Goal: Task Accomplishment & Management: Manage account settings

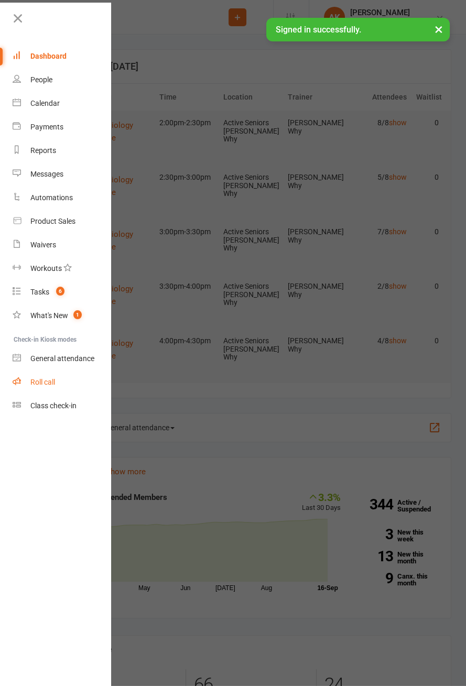
click at [43, 382] on div "Roll call" at bounding box center [42, 382] width 25 height 8
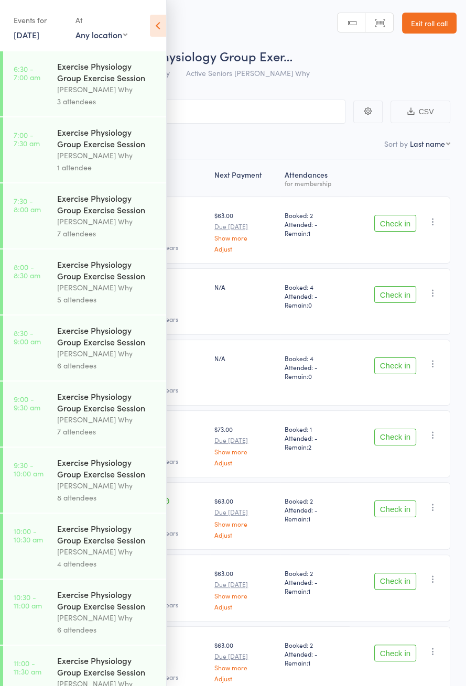
click at [157, 21] on icon at bounding box center [158, 26] width 16 height 22
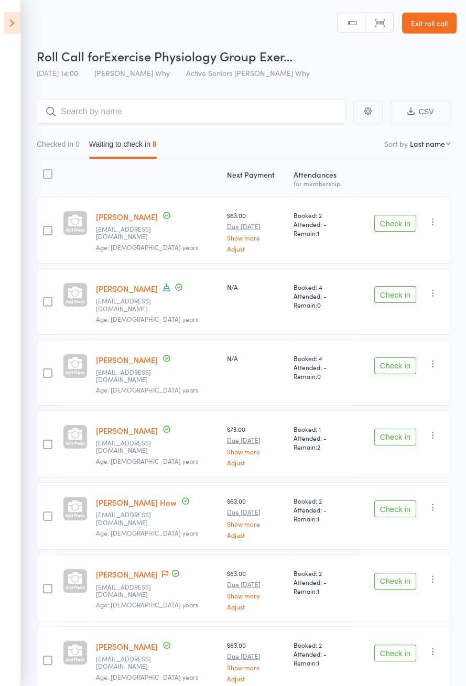
click at [400, 220] on button "Check in" at bounding box center [395, 223] width 42 height 17
click at [395, 218] on button "Check in" at bounding box center [395, 223] width 42 height 17
click at [394, 220] on button "Check in" at bounding box center [395, 223] width 42 height 17
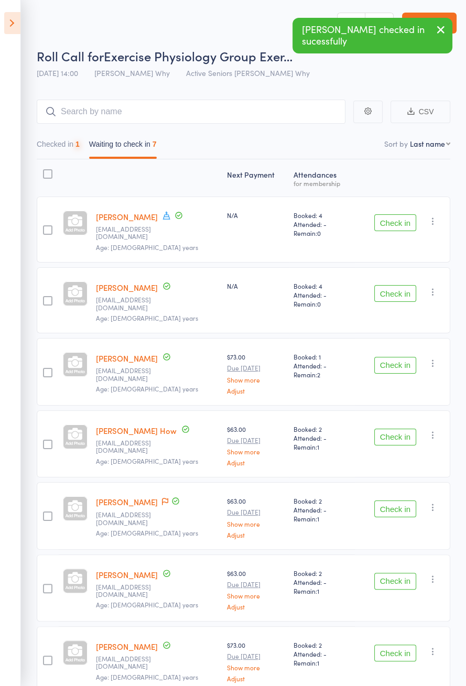
click at [394, 221] on button "Check in" at bounding box center [395, 222] width 42 height 17
click at [394, 223] on button "Check in" at bounding box center [395, 222] width 42 height 17
click at [395, 225] on button "Check in" at bounding box center [395, 222] width 42 height 17
click at [398, 285] on button "Check in" at bounding box center [395, 293] width 42 height 17
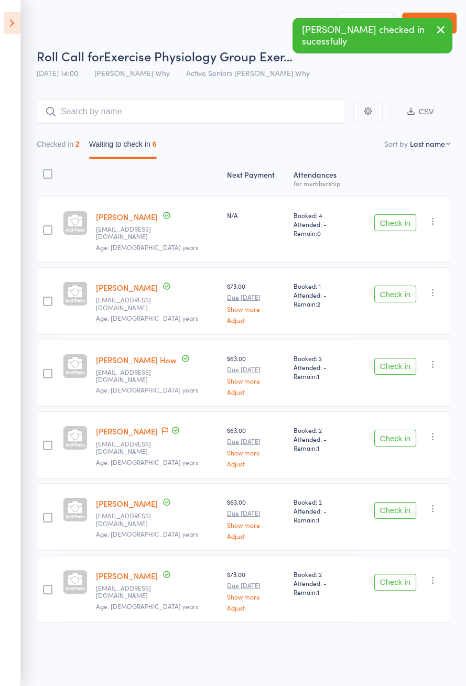
click at [397, 226] on button "Check in" at bounding box center [395, 222] width 42 height 17
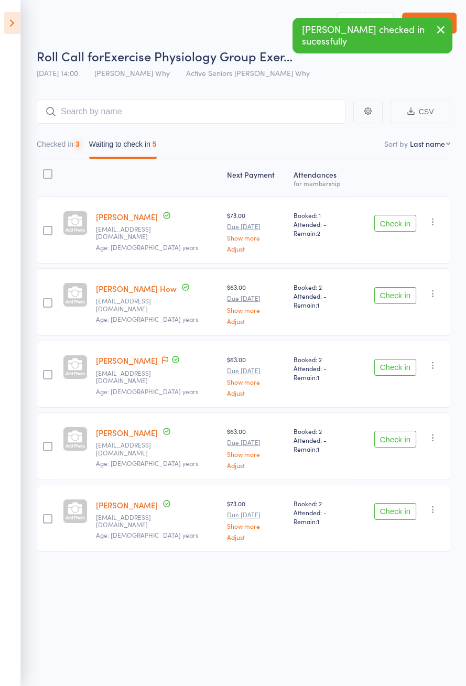
click at [399, 227] on button "Check in" at bounding box center [395, 223] width 42 height 17
click at [399, 223] on button "Check in" at bounding box center [395, 223] width 42 height 17
click at [398, 221] on button "Check in" at bounding box center [395, 223] width 42 height 17
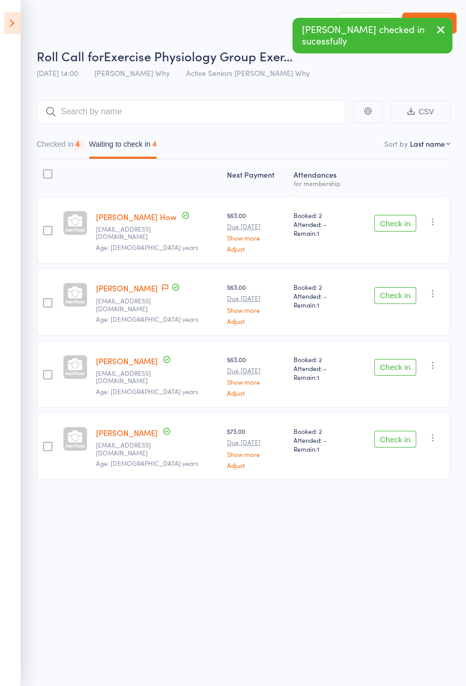
click at [398, 219] on button "Check in" at bounding box center [395, 223] width 42 height 17
click at [402, 219] on button "Check in" at bounding box center [395, 223] width 42 height 17
click at [402, 220] on button "Check in" at bounding box center [395, 223] width 42 height 17
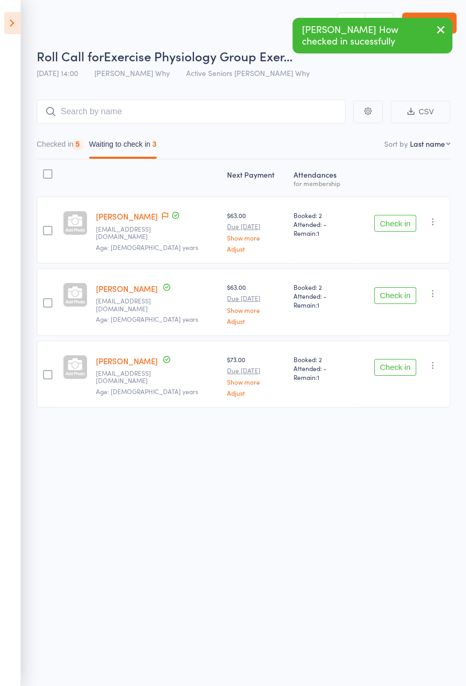
click at [400, 223] on button "Check in" at bounding box center [395, 223] width 42 height 17
click at [398, 223] on button "Check in" at bounding box center [395, 223] width 42 height 17
click at [397, 222] on button "Check in" at bounding box center [395, 223] width 42 height 17
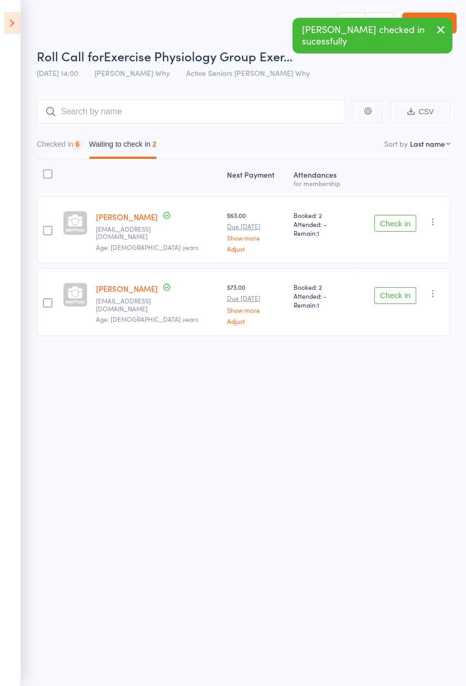
click at [396, 221] on button "Check in" at bounding box center [395, 223] width 42 height 17
click at [394, 221] on button "Check in" at bounding box center [395, 223] width 42 height 17
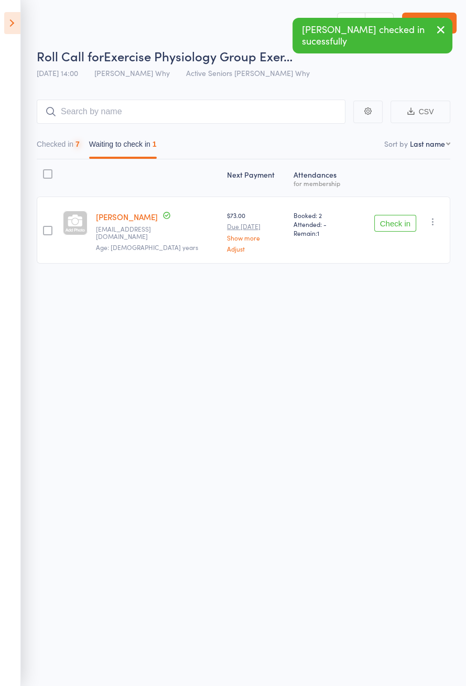
click at [393, 221] on button "Check in" at bounding box center [395, 223] width 42 height 17
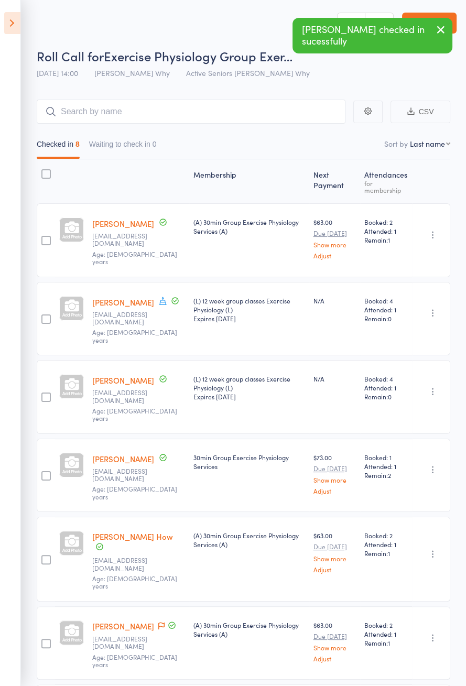
click at [12, 12] on icon at bounding box center [12, 23] width 16 height 22
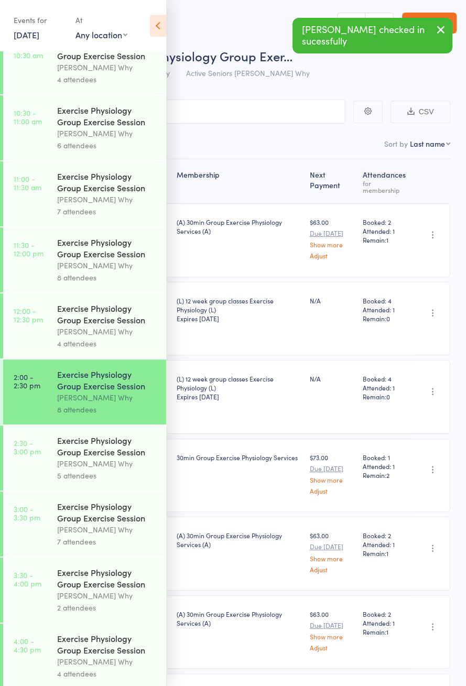
scroll to position [504, 0]
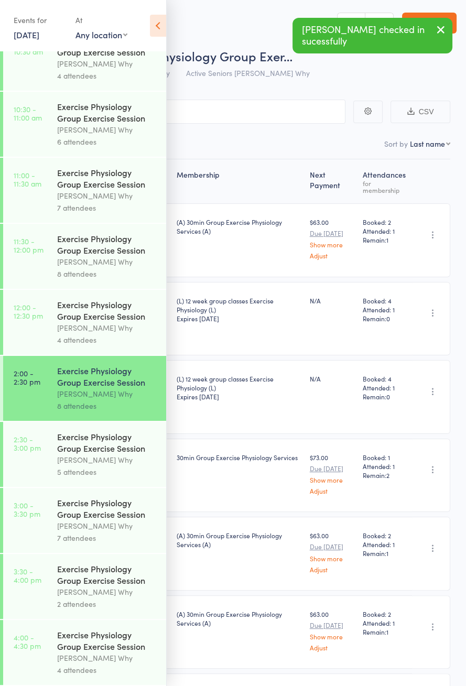
click at [34, 445] on time "2:30 - 3:00 pm" at bounding box center [27, 443] width 27 height 17
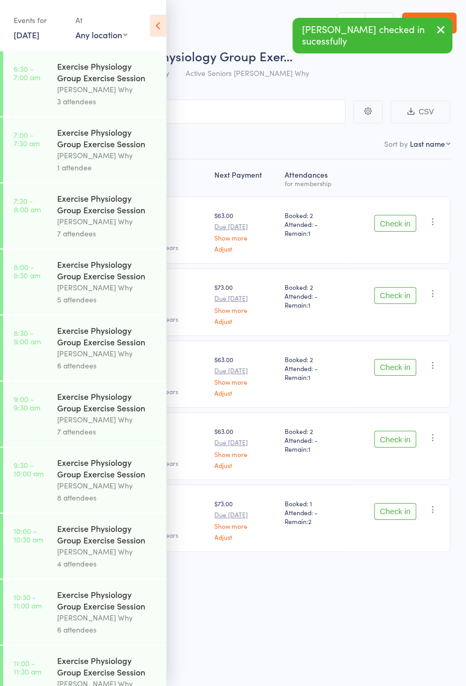
click at [164, 28] on icon at bounding box center [158, 26] width 16 height 22
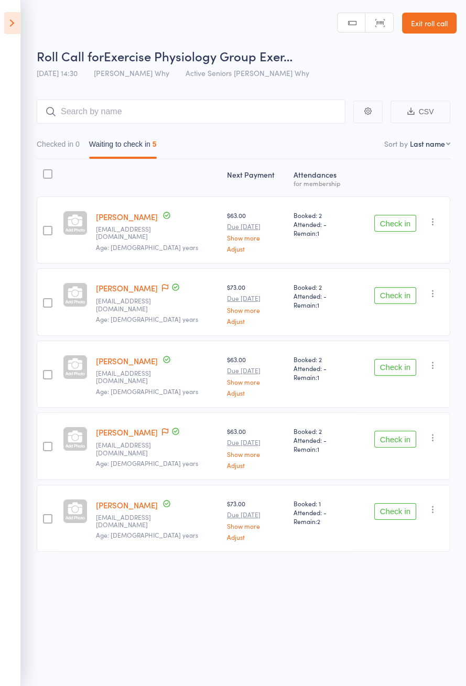
click at [162, 285] on icon at bounding box center [165, 288] width 6 height 7
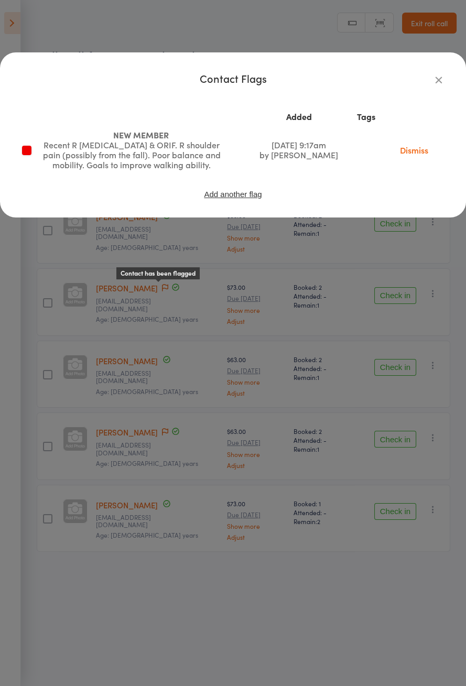
click at [43, 328] on div "Contact Flags Added Tags NEW MEMBER Recent R patella fracture & ORIF. R shoulde…" at bounding box center [233, 343] width 466 height 686
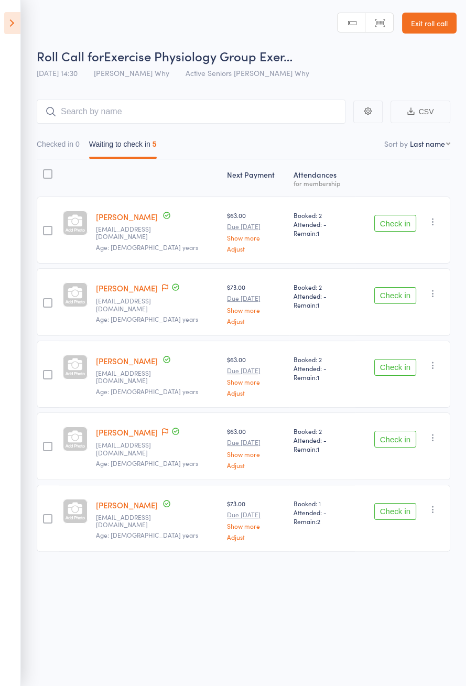
click at [162, 286] on icon at bounding box center [165, 287] width 6 height 7
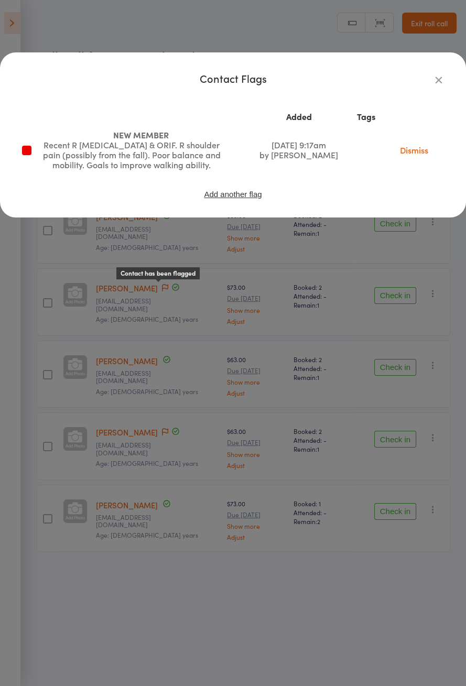
click at [116, 356] on div "Contact Flags Added Tags NEW MEMBER Recent R patella fracture & ORIF. R shoulde…" at bounding box center [233, 343] width 466 height 686
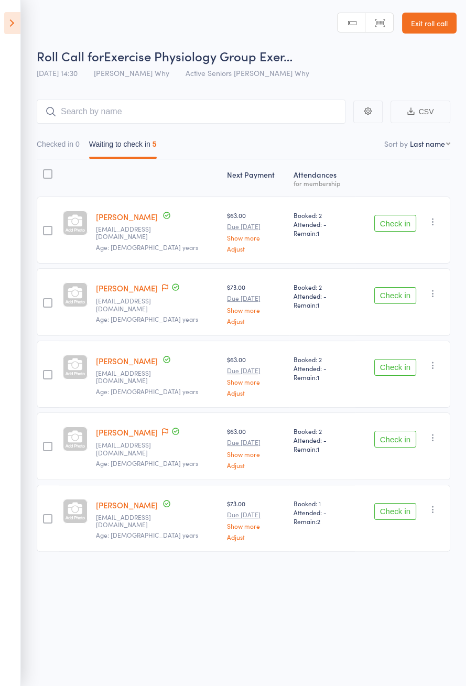
click at [162, 285] on icon at bounding box center [165, 287] width 6 height 7
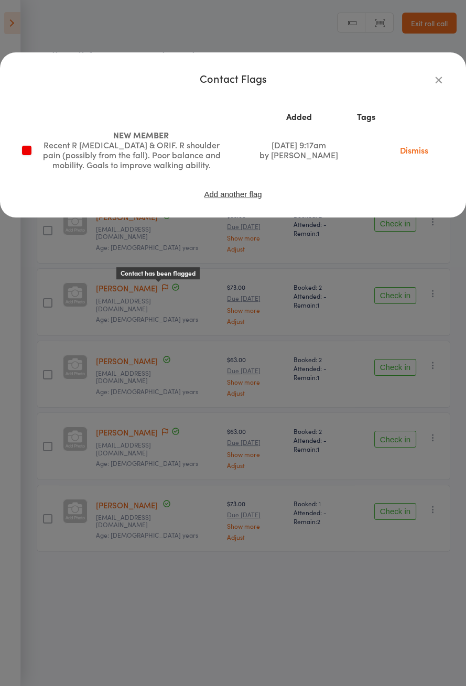
click at [123, 310] on div "Contact Flags Added Tags NEW MEMBER Recent R patella fracture & ORIF. R shoulde…" at bounding box center [233, 343] width 466 height 686
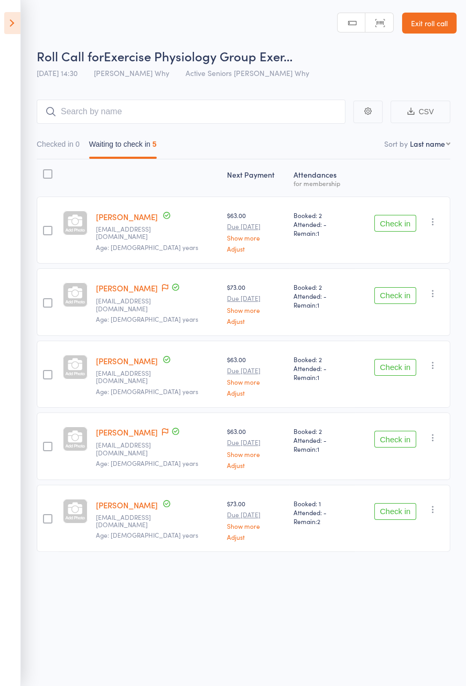
click at [408, 364] on button "Check in" at bounding box center [395, 367] width 42 height 17
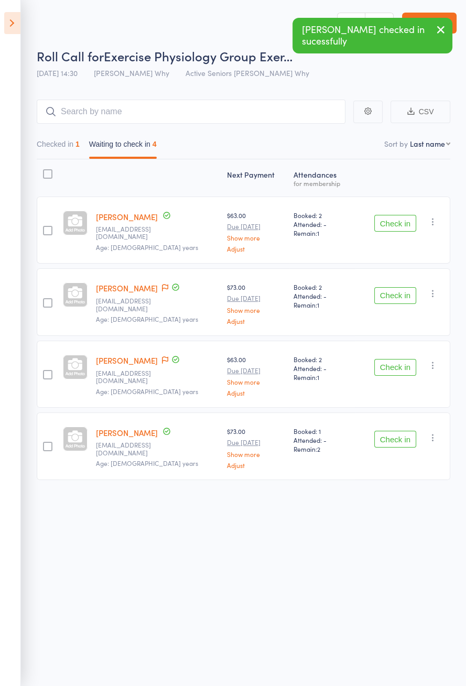
click at [162, 288] on icon at bounding box center [165, 287] width 6 height 7
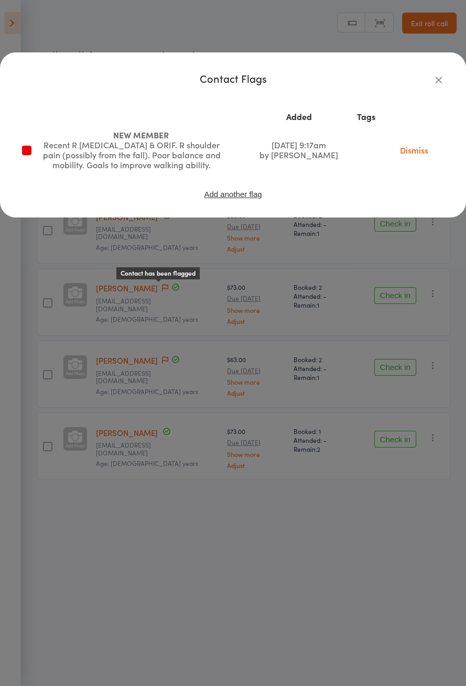
click at [147, 489] on div "Contact Flags Added Tags NEW MEMBER Recent R patella fracture & ORIF. R shoulde…" at bounding box center [233, 343] width 466 height 686
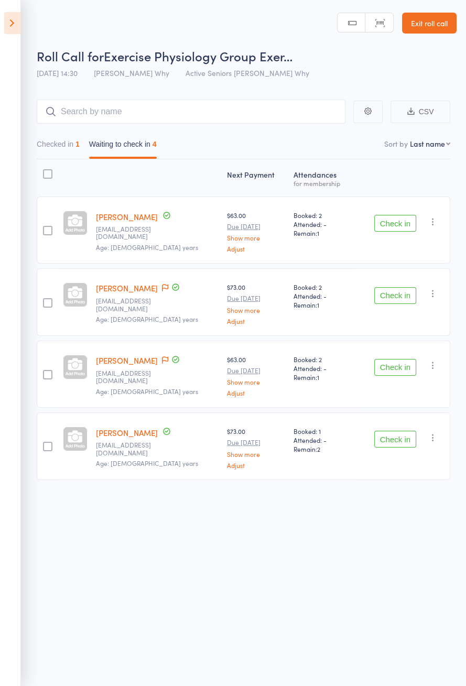
click at [162, 290] on icon at bounding box center [165, 287] width 6 height 7
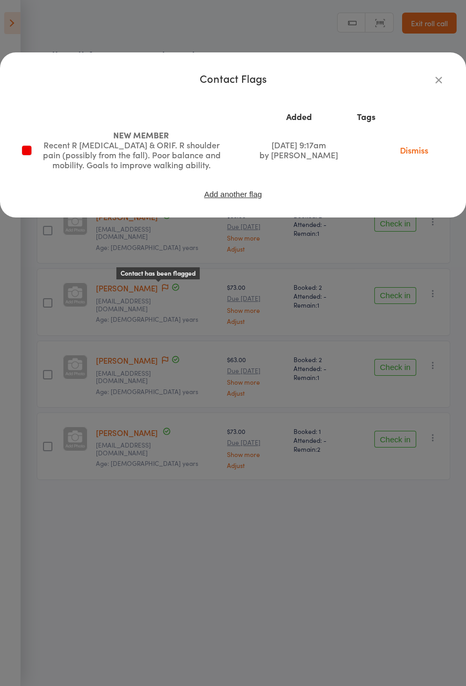
click at [150, 326] on div "Contact Flags Added Tags NEW MEMBER Recent R patella fracture & ORIF. R shoulde…" at bounding box center [233, 343] width 466 height 686
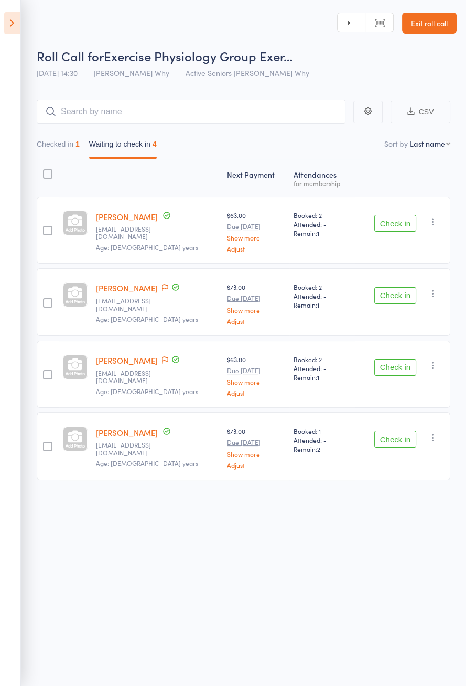
click at [388, 290] on button "Check in" at bounding box center [395, 295] width 42 height 17
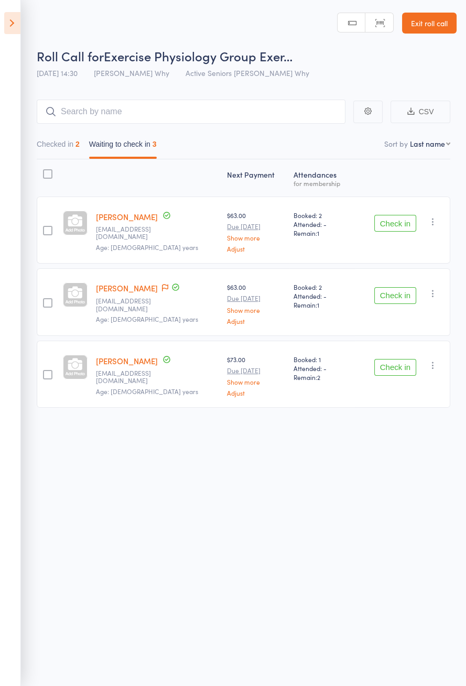
click at [162, 291] on span at bounding box center [165, 288] width 6 height 10
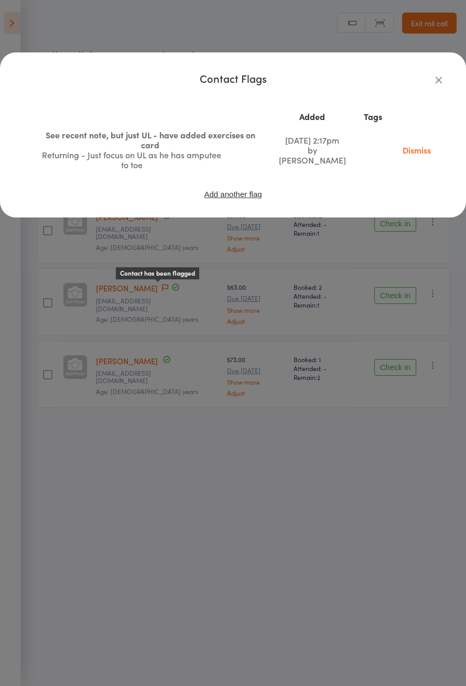
click at [364, 281] on div "Contact Flags Added Tags See recent note, but just UL - have added exercises on…" at bounding box center [233, 343] width 466 height 686
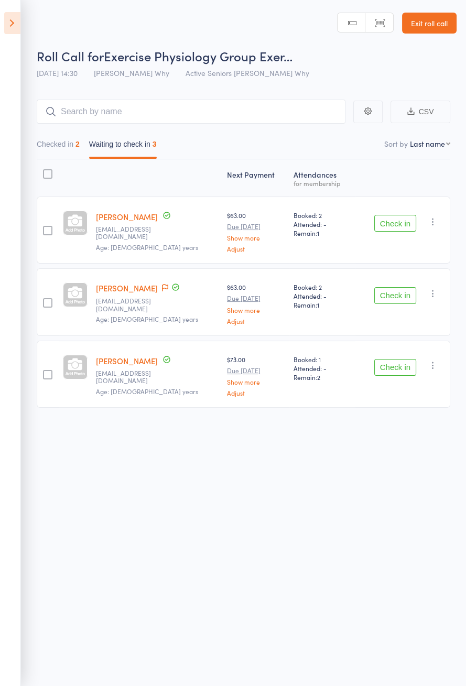
click at [388, 298] on button "Check in" at bounding box center [395, 295] width 42 height 17
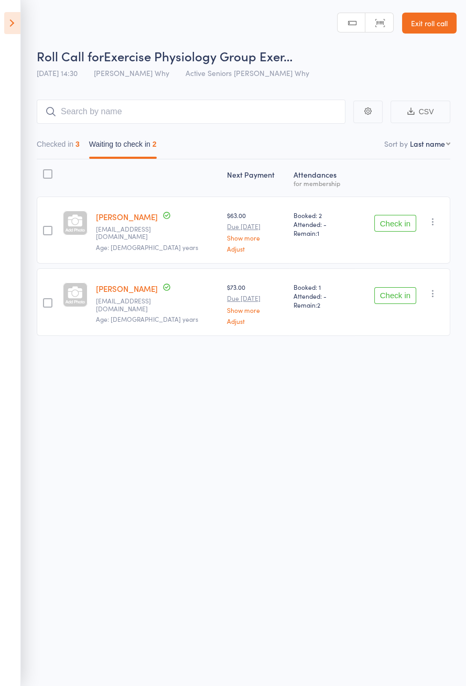
click at [394, 226] on button "Check in" at bounding box center [395, 223] width 42 height 17
click at [393, 224] on button "Check in" at bounding box center [395, 223] width 42 height 17
click at [392, 226] on button "Check in" at bounding box center [395, 223] width 42 height 17
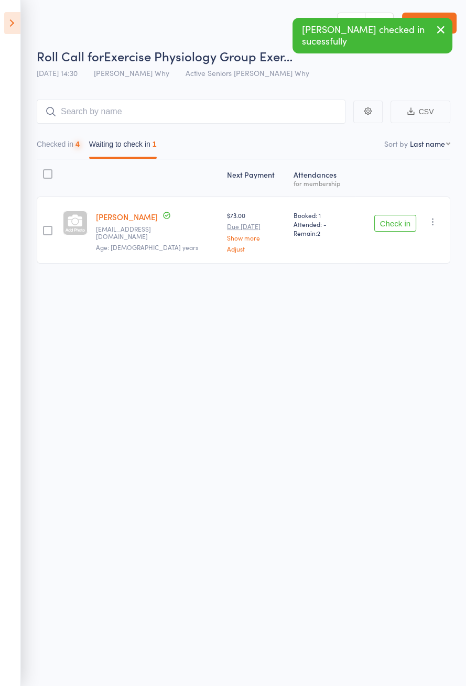
click at [395, 226] on button "Check in" at bounding box center [395, 223] width 42 height 17
click at [395, 230] on button "Check in" at bounding box center [395, 223] width 42 height 17
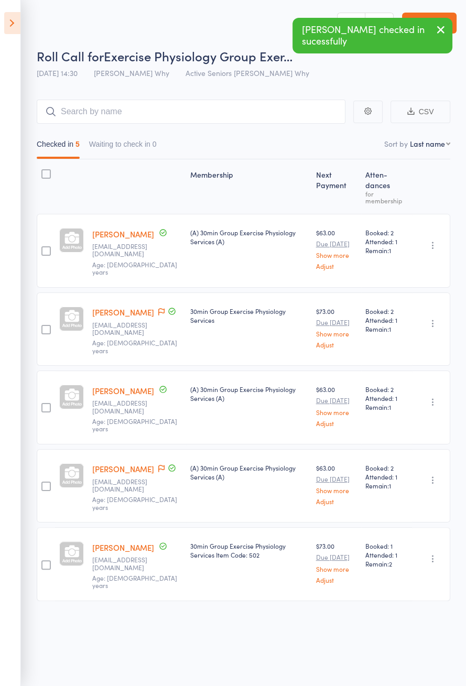
click at [13, 24] on icon at bounding box center [12, 23] width 16 height 22
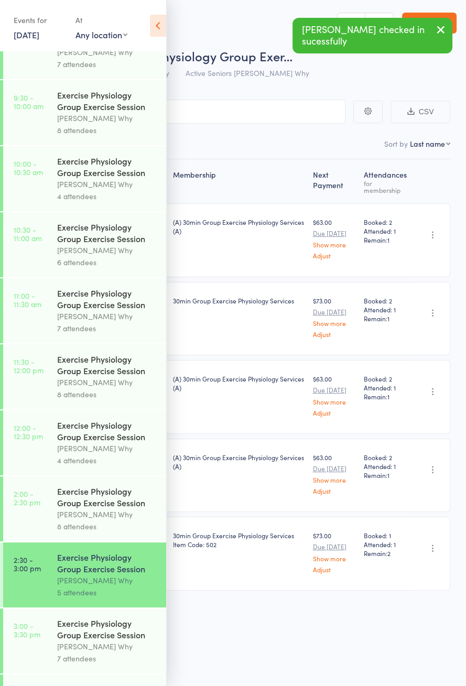
scroll to position [504, 0]
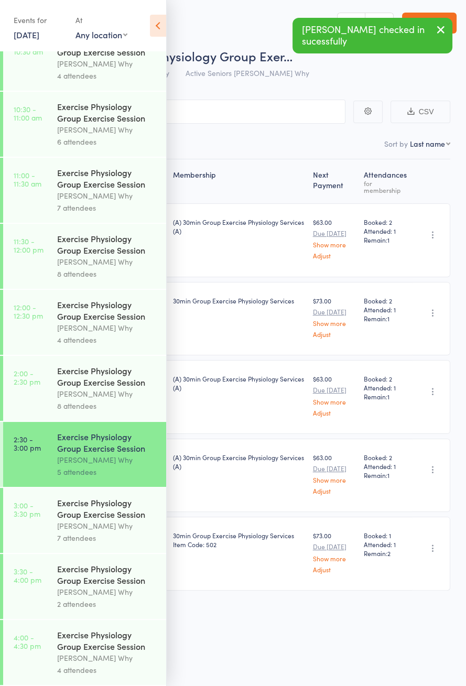
click at [64, 527] on div "[PERSON_NAME] Why" at bounding box center [107, 526] width 100 height 12
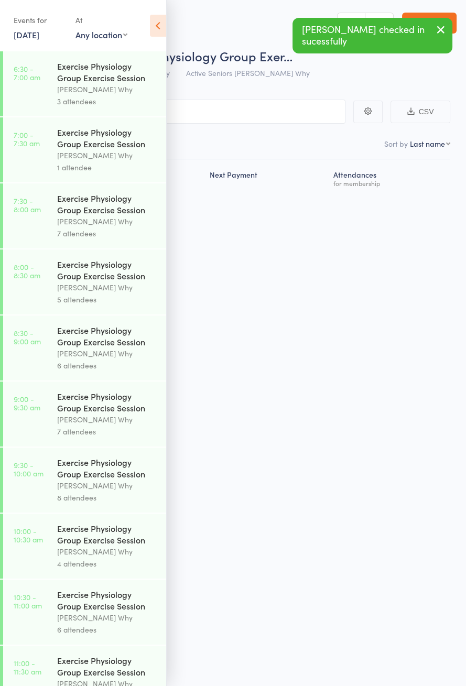
click at [160, 23] on icon at bounding box center [158, 26] width 16 height 22
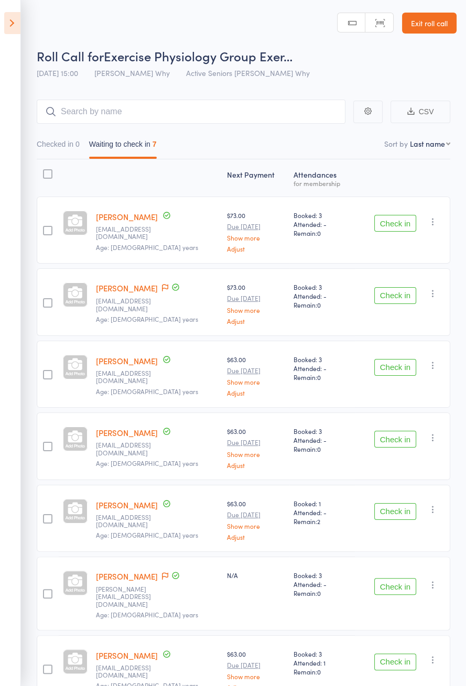
click at [392, 503] on button "Check in" at bounding box center [395, 511] width 42 height 17
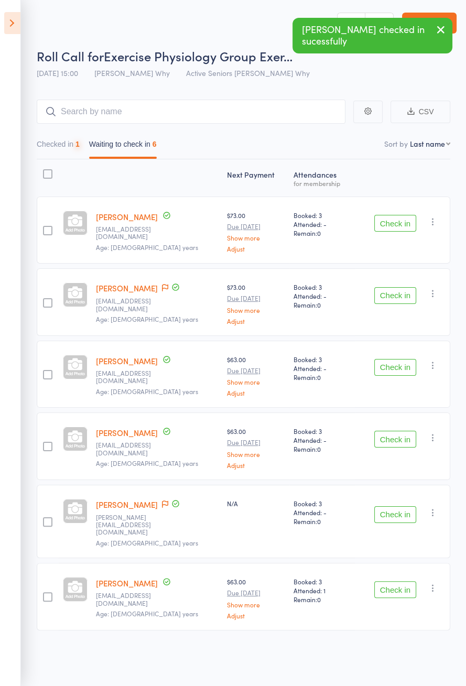
click at [384, 581] on button "Check in" at bounding box center [395, 589] width 42 height 17
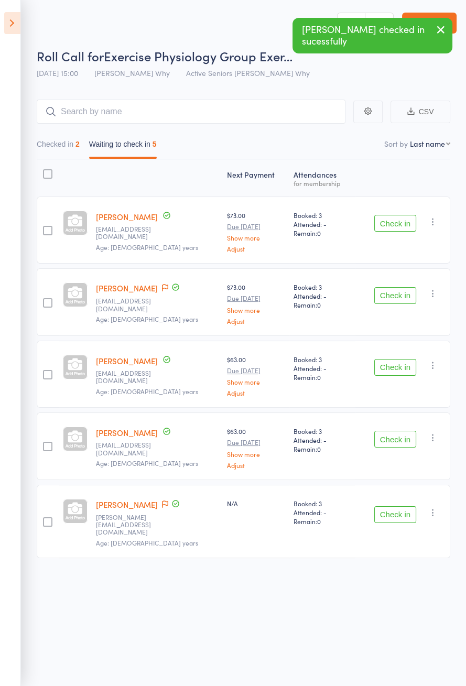
click at [383, 443] on button "Check in" at bounding box center [395, 439] width 42 height 17
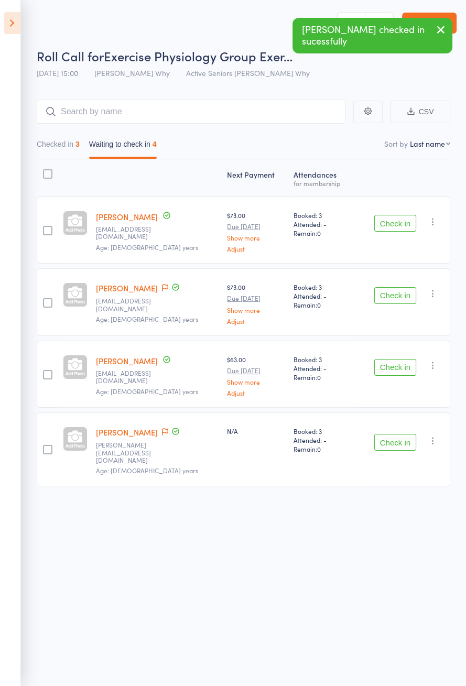
click at [386, 368] on button "Check in" at bounding box center [395, 367] width 42 height 17
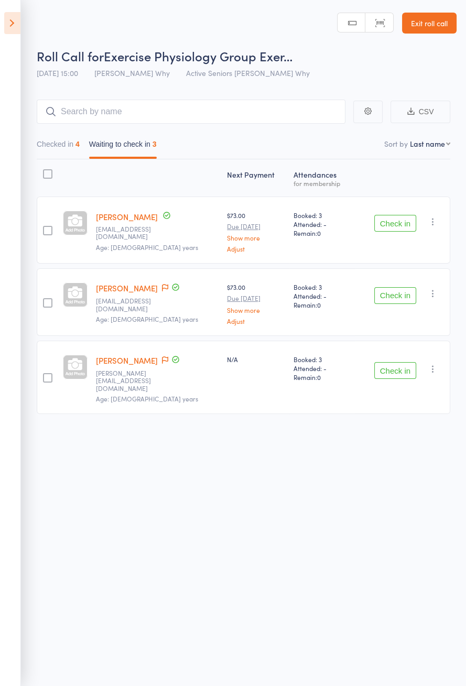
click at [395, 226] on button "Check in" at bounding box center [395, 223] width 42 height 17
click at [398, 287] on button "Check in" at bounding box center [395, 295] width 42 height 17
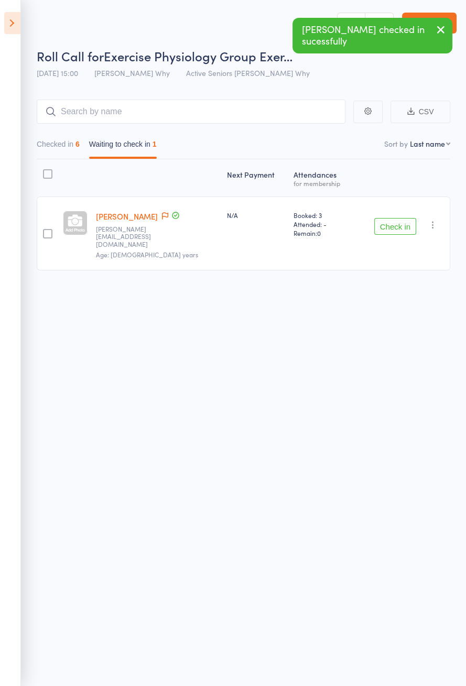
click at [58, 156] on button "Checked in 6" at bounding box center [58, 147] width 43 height 24
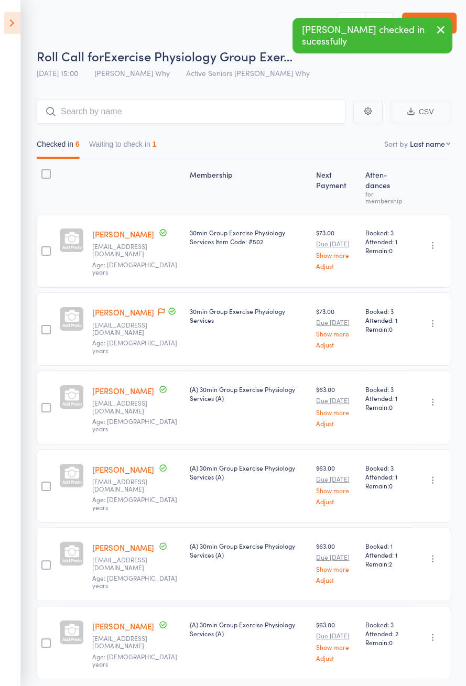
click at [124, 146] on button "Waiting to check in 1" at bounding box center [123, 147] width 68 height 24
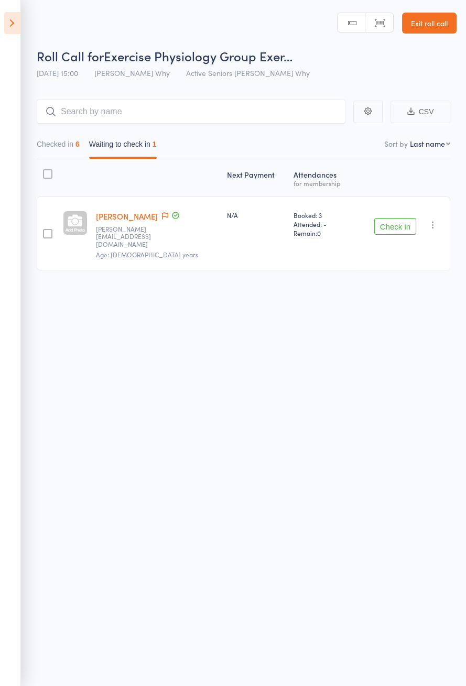
click at [10, 29] on icon at bounding box center [12, 23] width 16 height 22
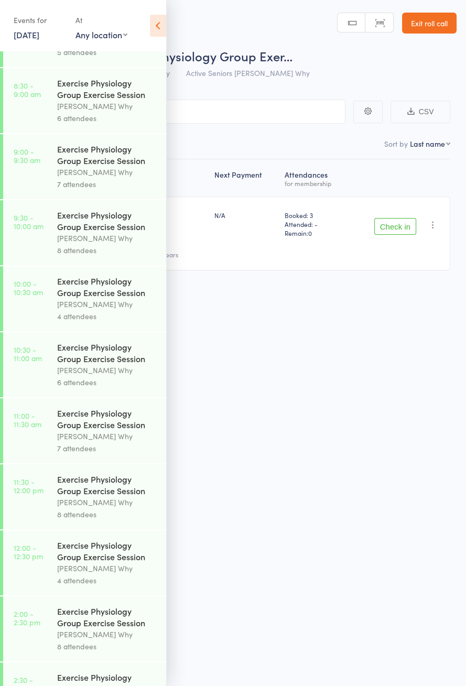
scroll to position [504, 0]
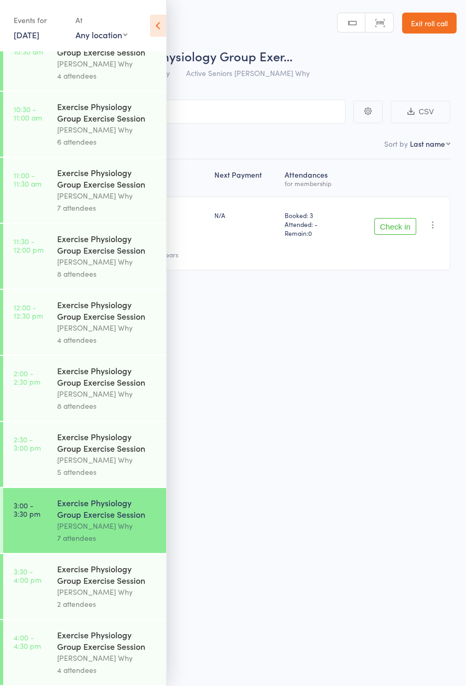
click at [38, 654] on link "4:00 - 4:30 pm Exercise Physiology Group Exercise Session Dee Why 4 attendees" at bounding box center [84, 652] width 163 height 65
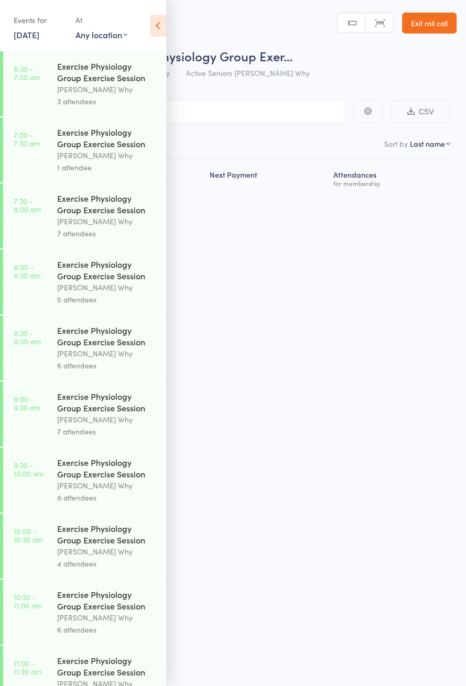
click at [160, 27] on icon at bounding box center [158, 26] width 16 height 22
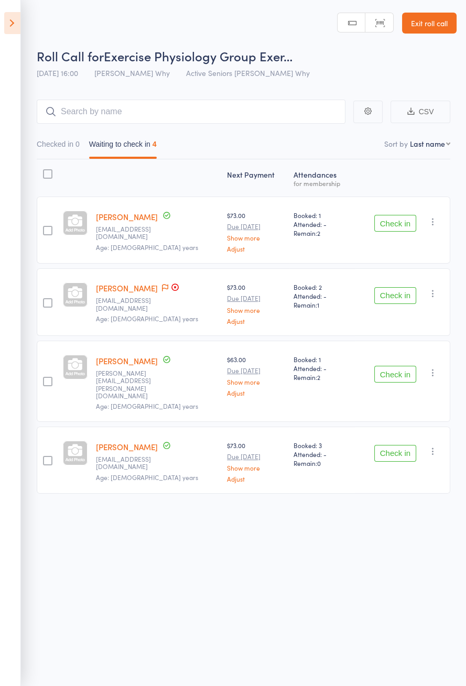
click at [9, 32] on icon at bounding box center [12, 23] width 16 height 22
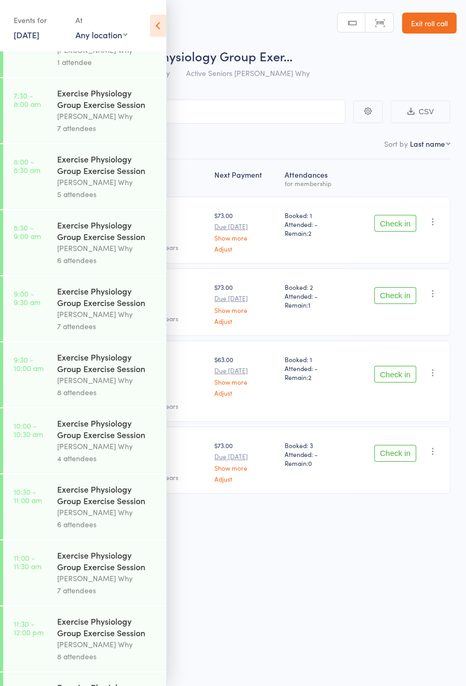
scroll to position [504, 0]
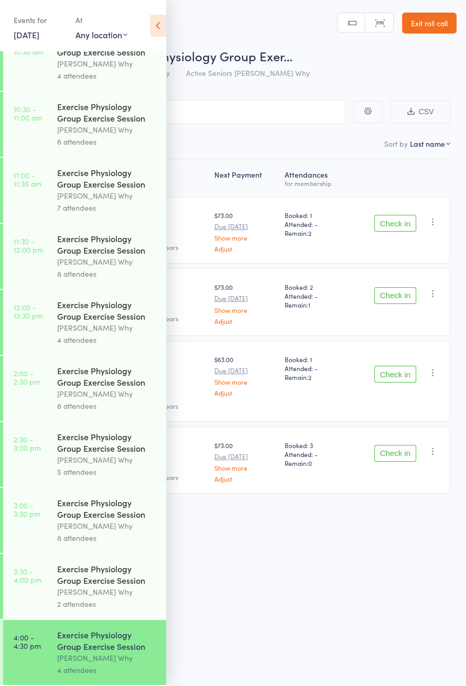
click at [49, 566] on link "3:30 - 4:00 pm Exercise Physiology Group Exercise Session Dee Why 2 attendees" at bounding box center [84, 586] width 163 height 65
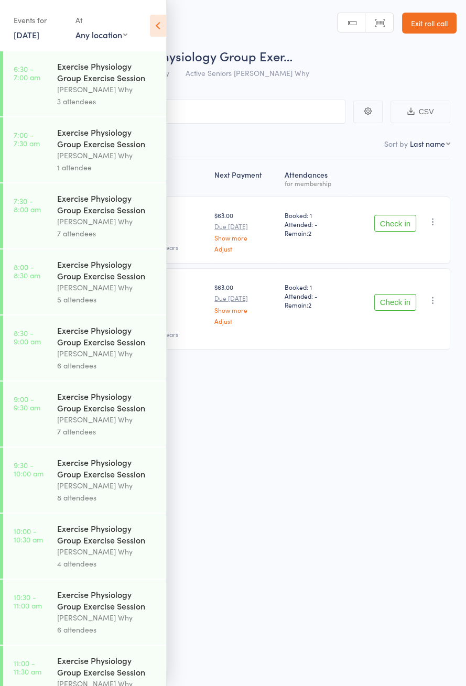
click at [155, 21] on icon at bounding box center [158, 26] width 16 height 22
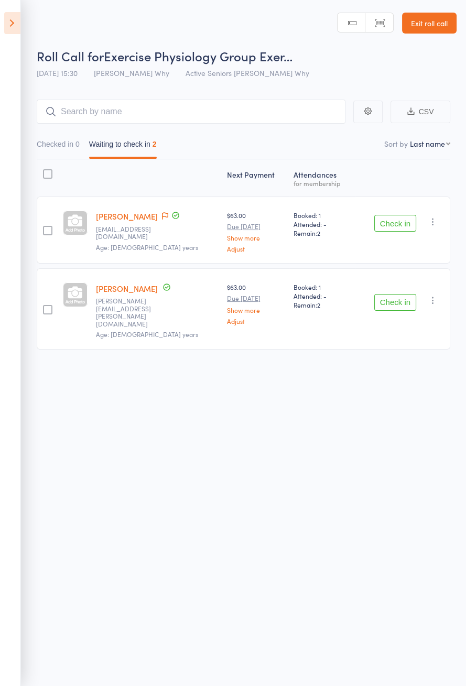
click at [4, 27] on icon at bounding box center [12, 23] width 16 height 22
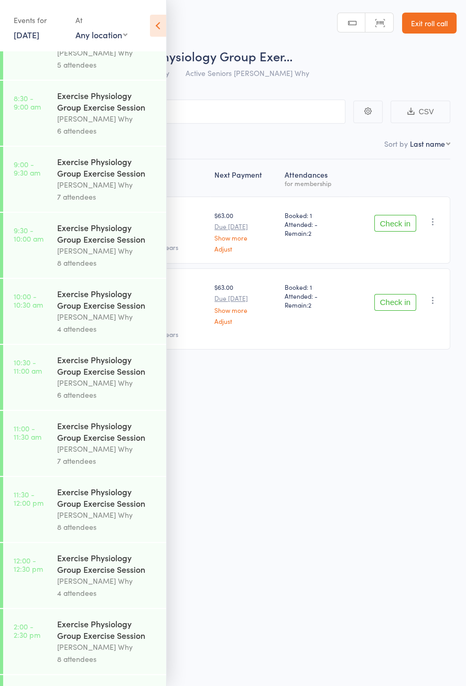
scroll to position [504, 0]
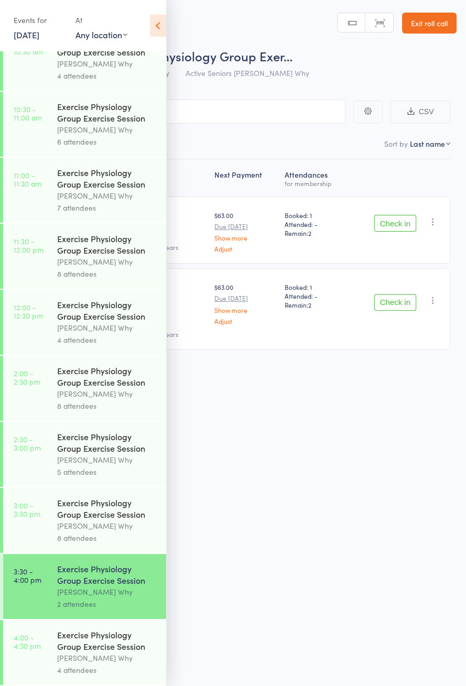
click at [46, 515] on link "3:00 - 3:30 pm Exercise Physiology Group Exercise Session Dee Why 8 attendees" at bounding box center [84, 520] width 163 height 65
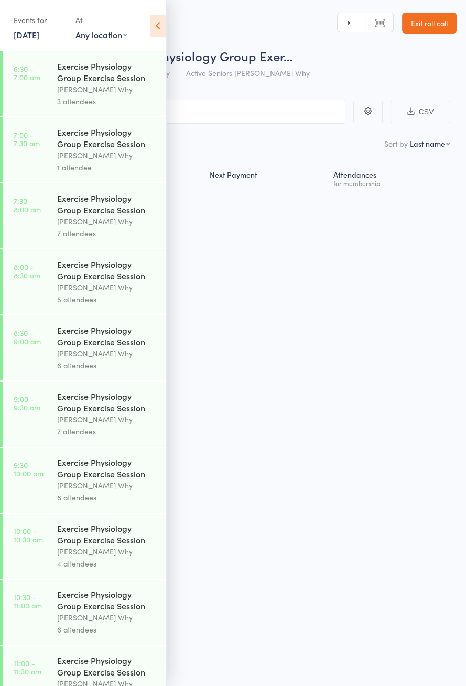
click at [161, 27] on icon at bounding box center [158, 26] width 16 height 22
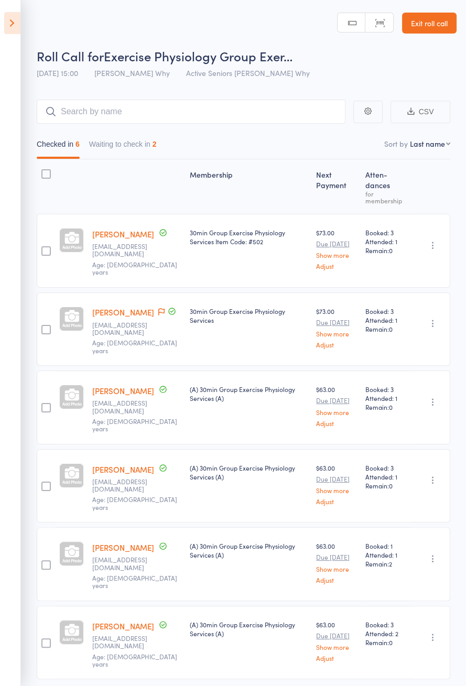
click at [123, 147] on button "Waiting to check in 2" at bounding box center [123, 147] width 68 height 24
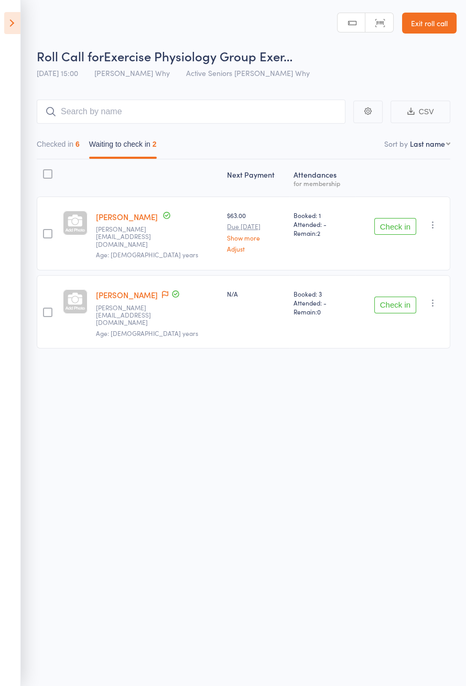
click at [398, 224] on button "Check in" at bounding box center [395, 226] width 42 height 17
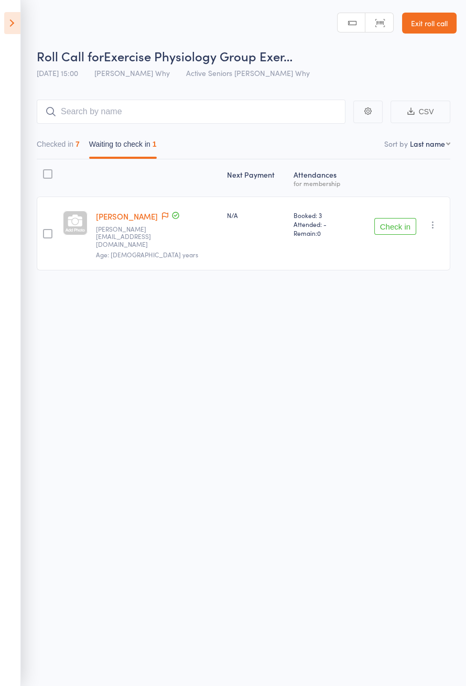
click at [73, 144] on button "Checked in 7" at bounding box center [58, 147] width 43 height 24
click at [461, 242] on main "CSV Checked in 7 Waiting to check in 1 Sort by Last name First name Last name B…" at bounding box center [233, 200] width 466 height 233
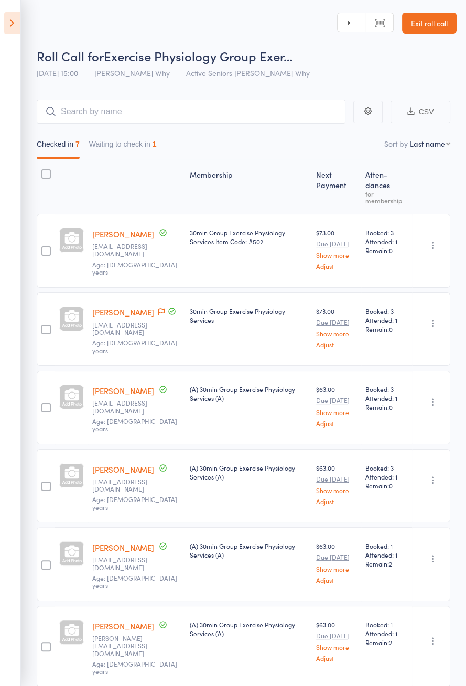
click at [158, 308] on icon at bounding box center [161, 311] width 6 height 7
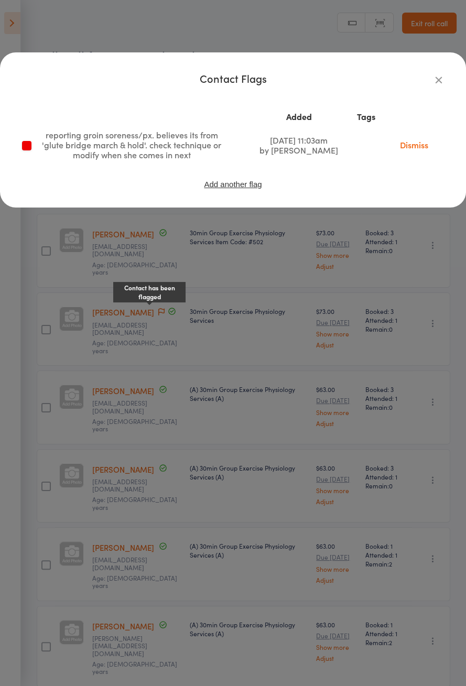
click at [437, 85] on icon "button" at bounding box center [439, 80] width 12 height 12
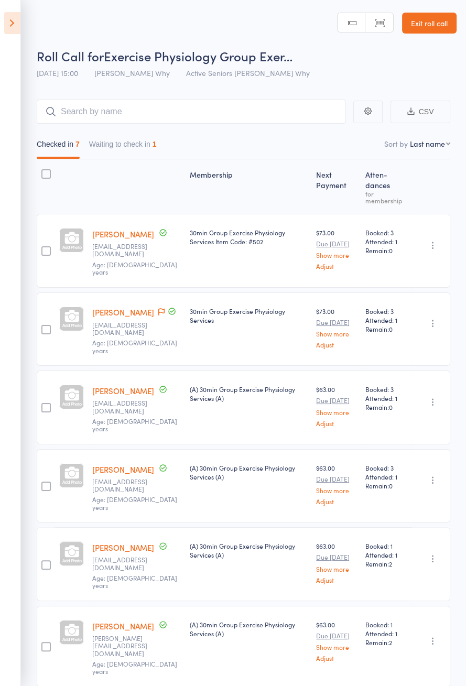
click at [138, 146] on button "Waiting to check in 1" at bounding box center [123, 147] width 68 height 24
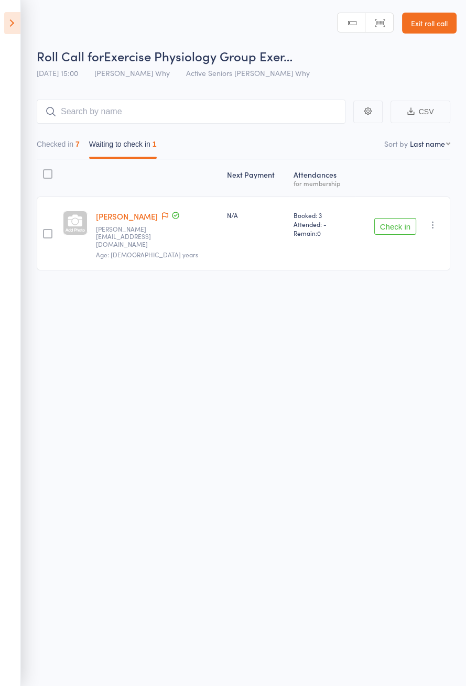
click at [435, 220] on icon "button" at bounding box center [433, 225] width 10 height 10
click at [417, 323] on li "Mark absent" at bounding box center [395, 330] width 86 height 14
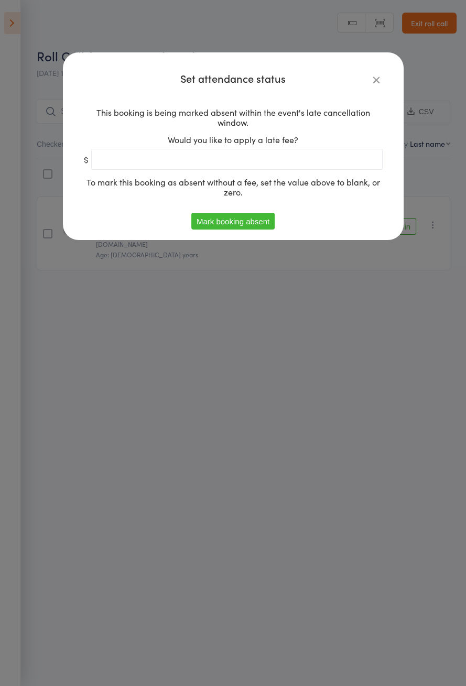
click at [254, 225] on button "Mark booking absent" at bounding box center [232, 221] width 83 height 17
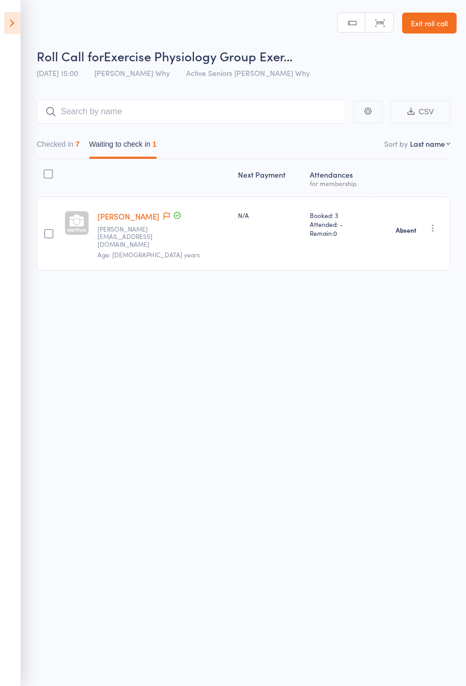
click at [135, 214] on link "Ellen Ulaszyn" at bounding box center [128, 216] width 62 height 11
click at [19, 30] on icon at bounding box center [12, 23] width 16 height 22
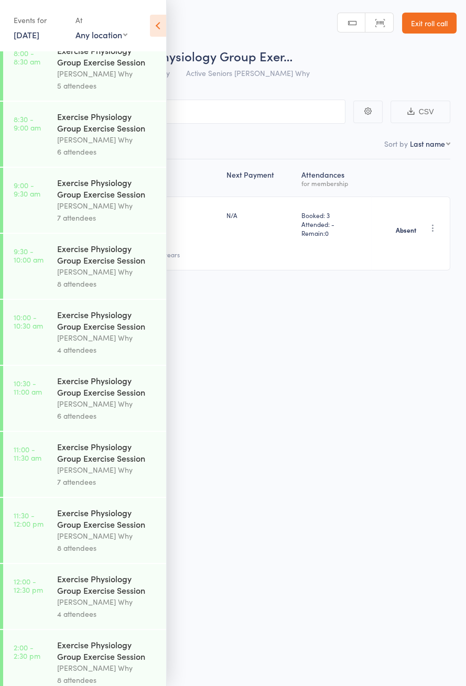
scroll to position [456, 0]
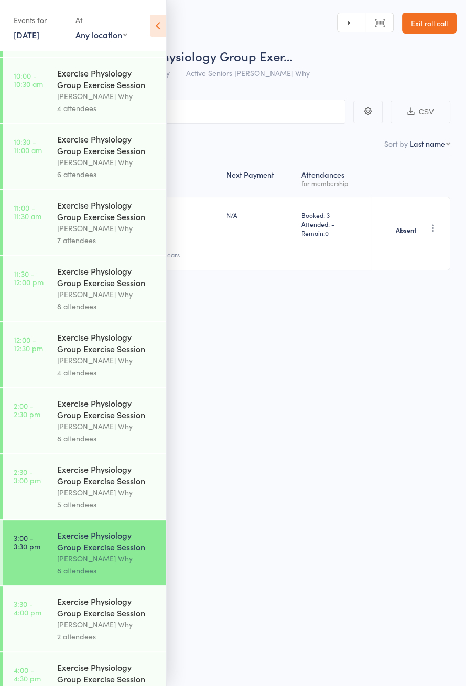
click at [67, 631] on div "[PERSON_NAME] Why" at bounding box center [107, 625] width 100 height 12
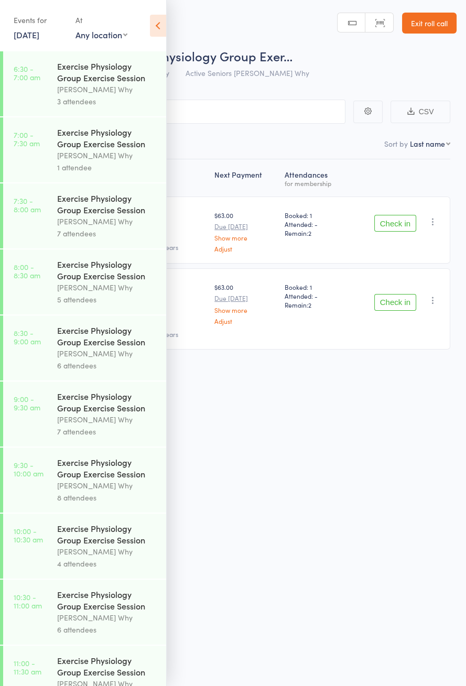
click at [154, 28] on icon at bounding box center [158, 26] width 16 height 22
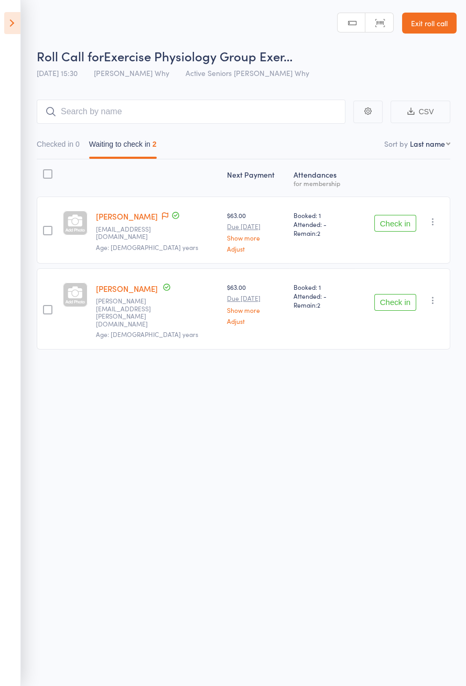
click at [15, 30] on icon at bounding box center [12, 23] width 16 height 22
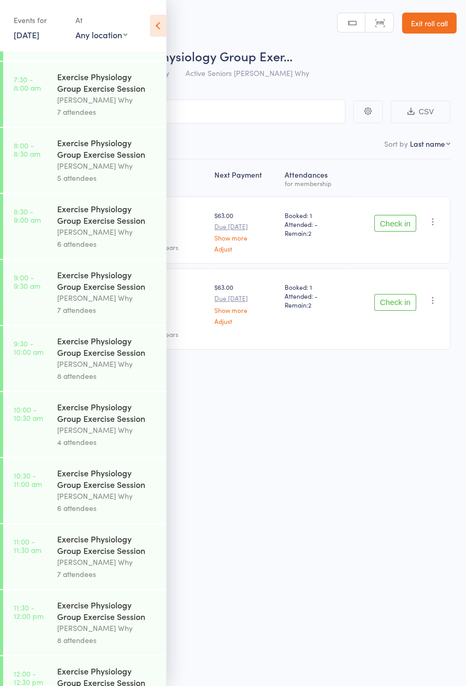
scroll to position [504, 0]
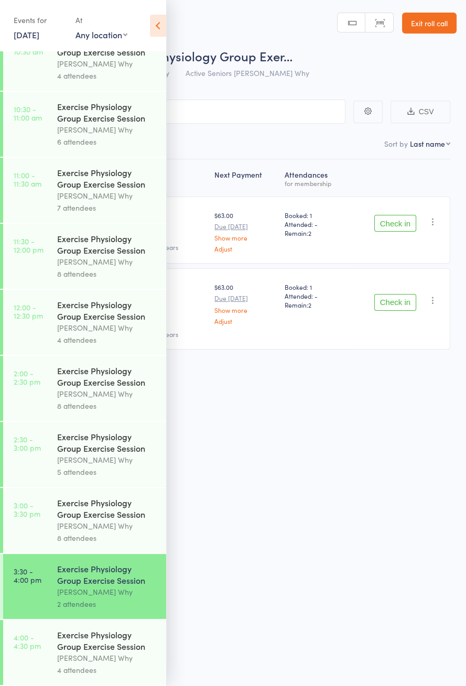
click at [121, 514] on div "Exercise Physiology Group Exercise Session" at bounding box center [107, 508] width 100 height 23
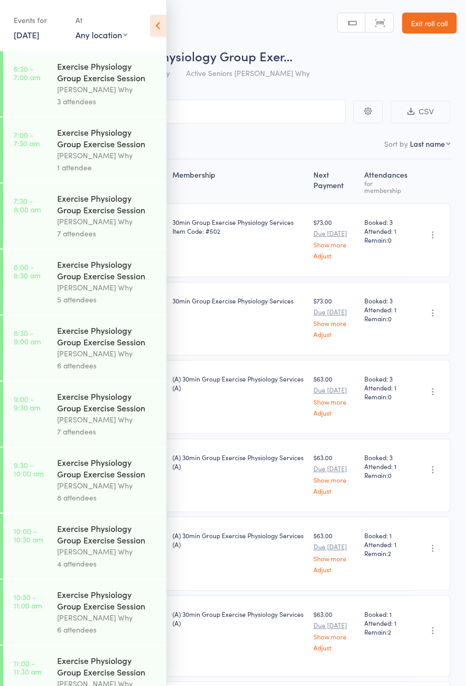
click at [157, 33] on icon at bounding box center [158, 26] width 16 height 22
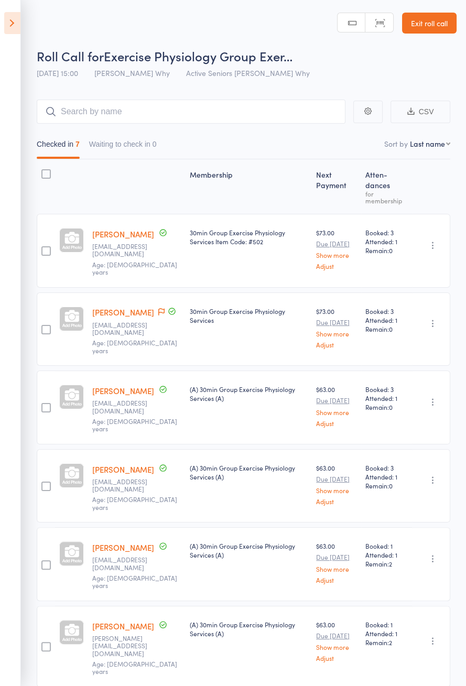
click at [158, 308] on icon at bounding box center [161, 311] width 6 height 7
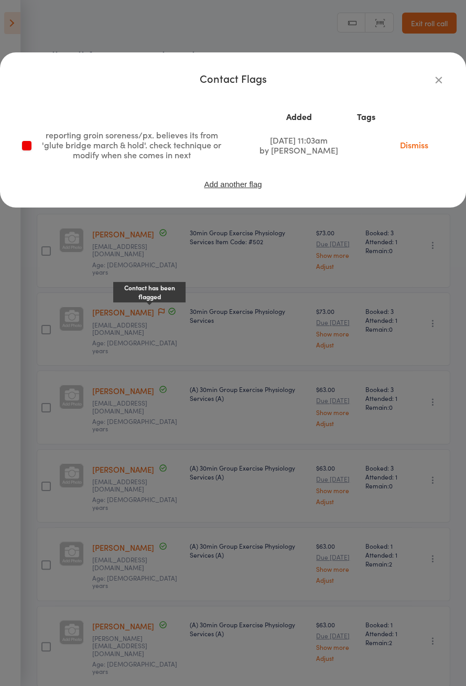
click at [442, 82] on icon "button" at bounding box center [439, 80] width 12 height 12
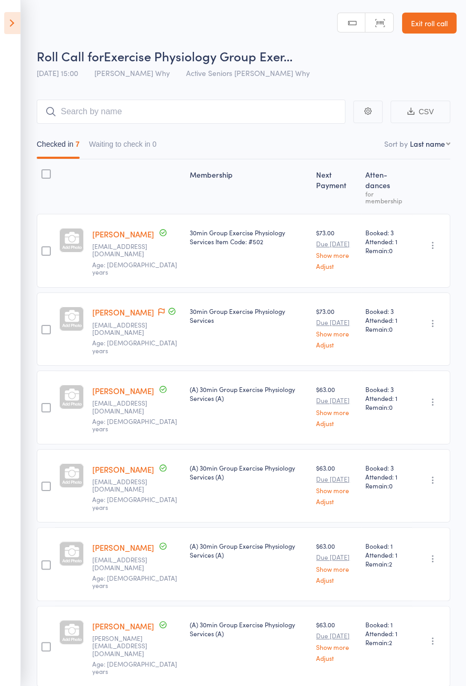
click at [127, 307] on link "Loris Aldersea" at bounding box center [123, 312] width 62 height 11
click at [10, 18] on icon at bounding box center [12, 23] width 16 height 22
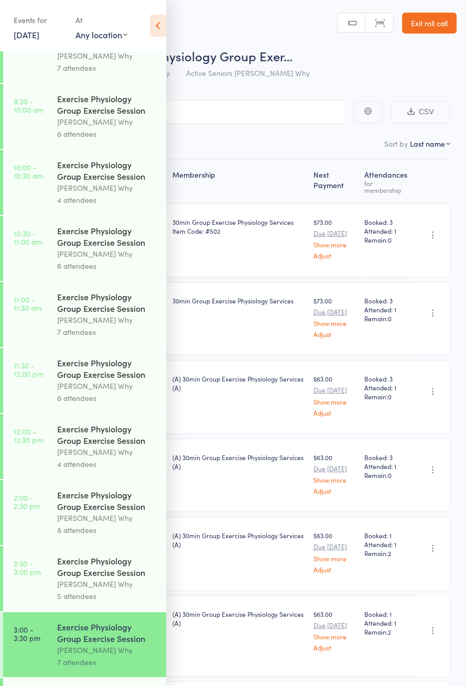
scroll to position [504, 0]
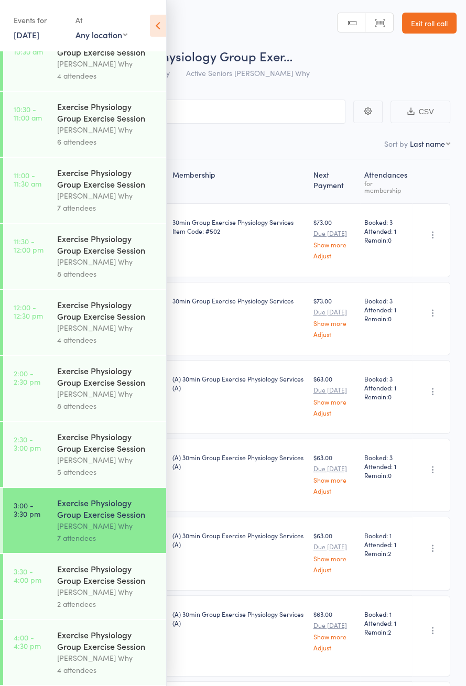
click at [47, 587] on link "3:30 - 4:00 pm Exercise Physiology Group Exercise Session Dee Why 2 attendees" at bounding box center [84, 586] width 163 height 65
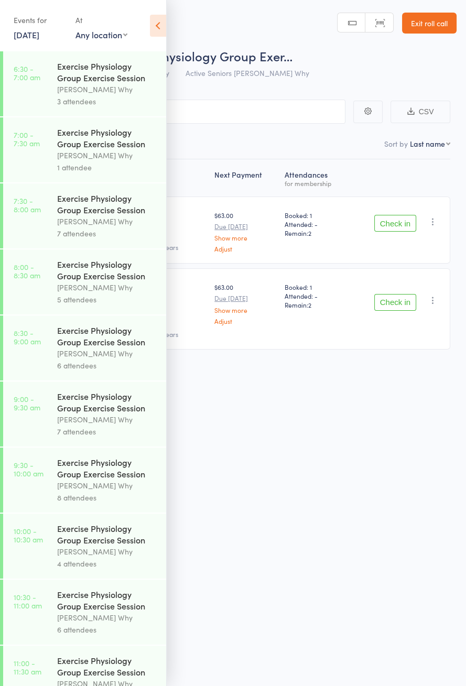
click at [161, 28] on icon at bounding box center [158, 26] width 16 height 22
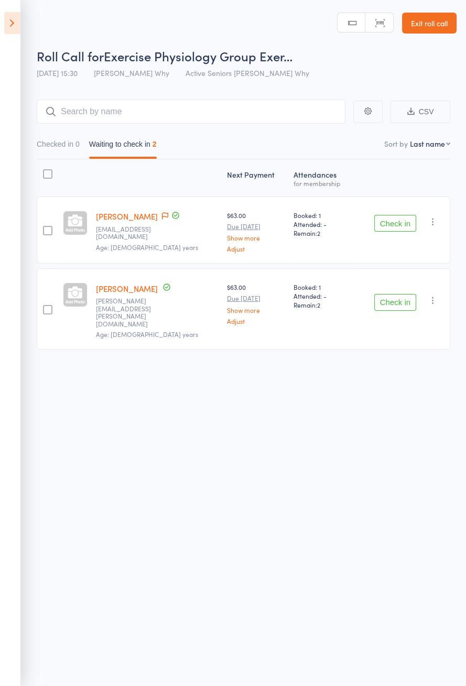
click at [393, 296] on button "Check in" at bounding box center [395, 302] width 42 height 17
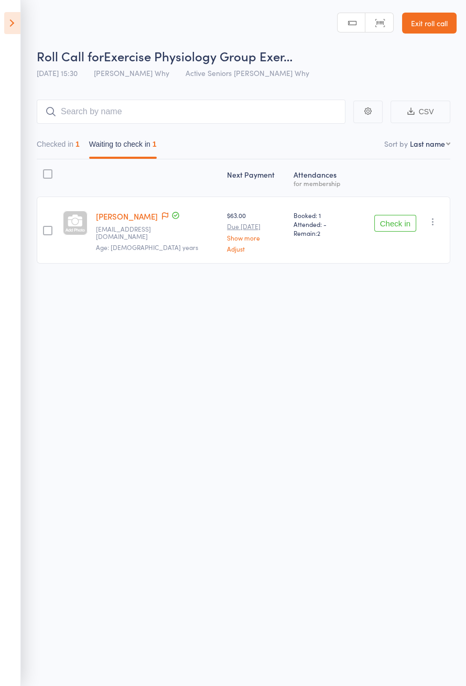
click at [394, 225] on button "Check in" at bounding box center [395, 223] width 42 height 17
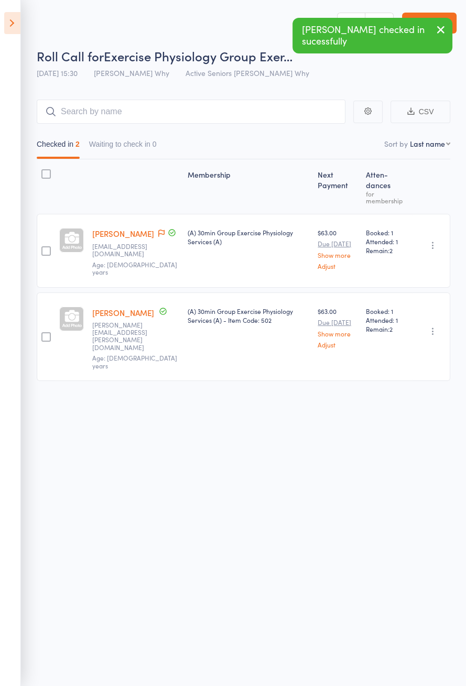
click at [158, 236] on icon at bounding box center [161, 233] width 6 height 7
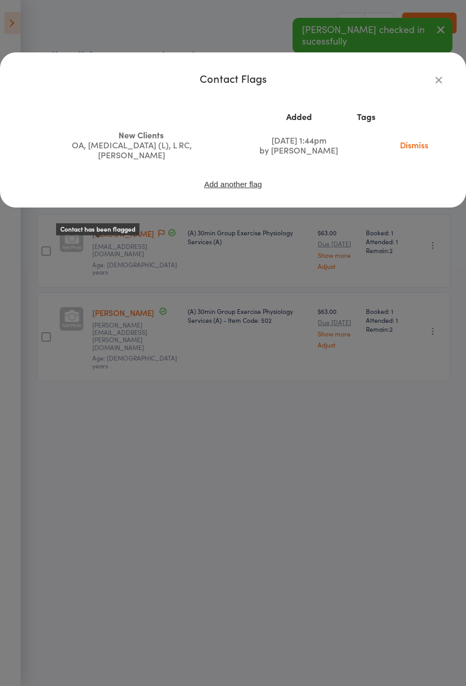
click at [437, 85] on icon "button" at bounding box center [439, 80] width 12 height 12
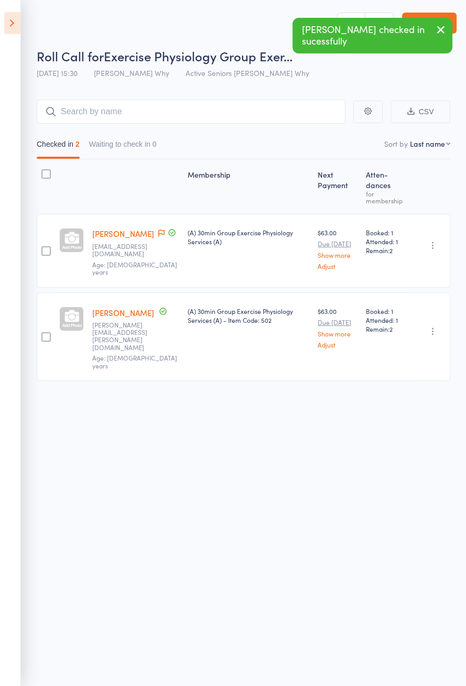
click at [16, 25] on icon at bounding box center [12, 23] width 16 height 22
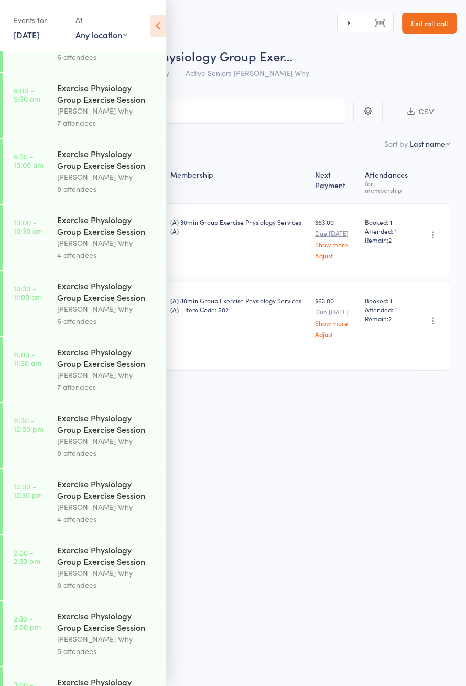
scroll to position [504, 0]
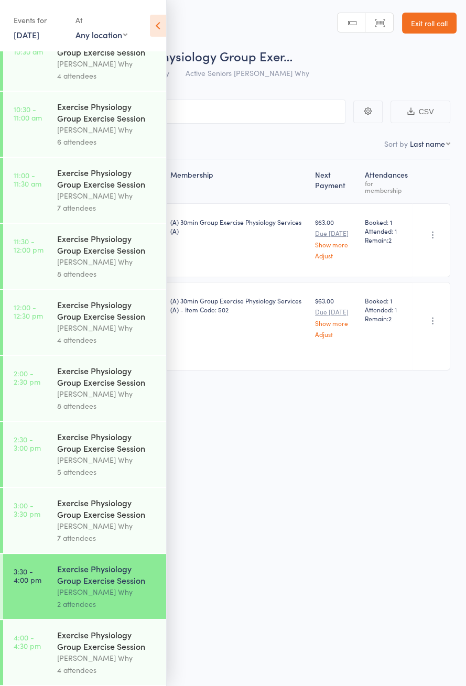
click at [124, 653] on div "[PERSON_NAME] Why" at bounding box center [107, 658] width 100 height 12
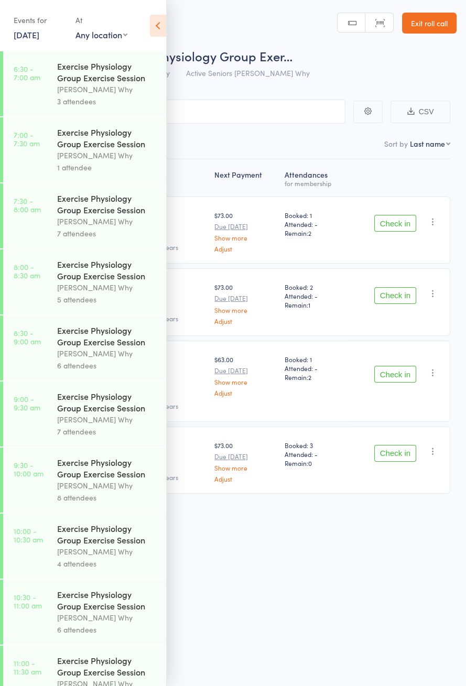
click at [158, 32] on icon at bounding box center [158, 26] width 16 height 22
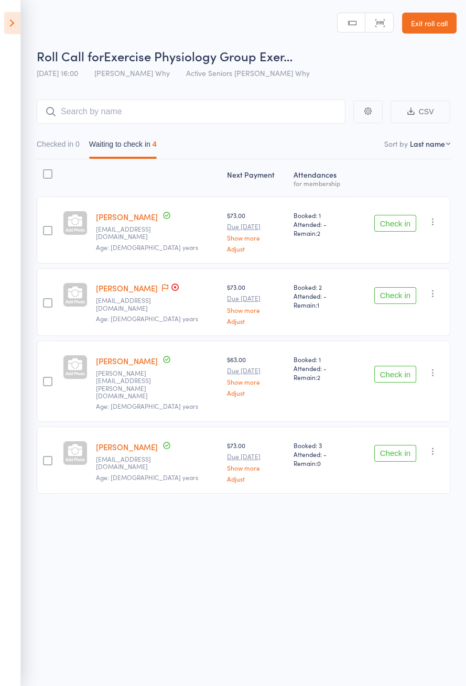
click at [171, 288] on icon at bounding box center [174, 287] width 6 height 6
click at [127, 289] on link "[PERSON_NAME]" at bounding box center [127, 288] width 62 height 11
click at [393, 290] on button "Check in" at bounding box center [395, 295] width 42 height 17
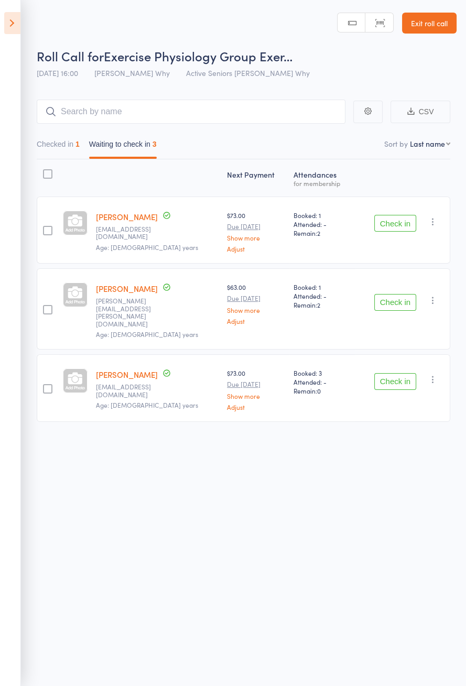
click at [396, 373] on button "Check in" at bounding box center [395, 381] width 42 height 17
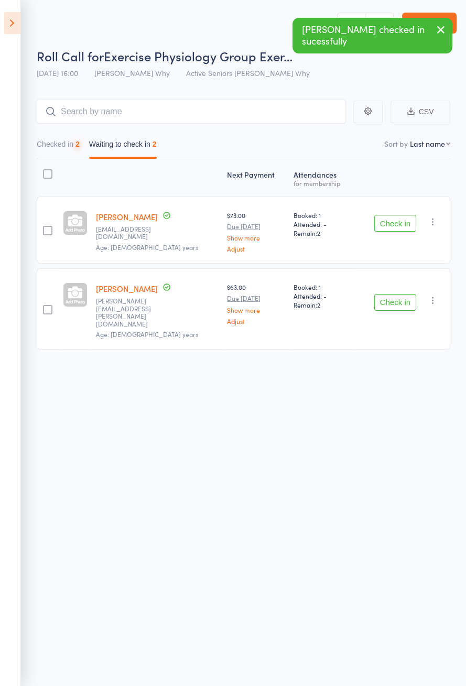
click at [392, 296] on button "Check in" at bounding box center [395, 302] width 42 height 17
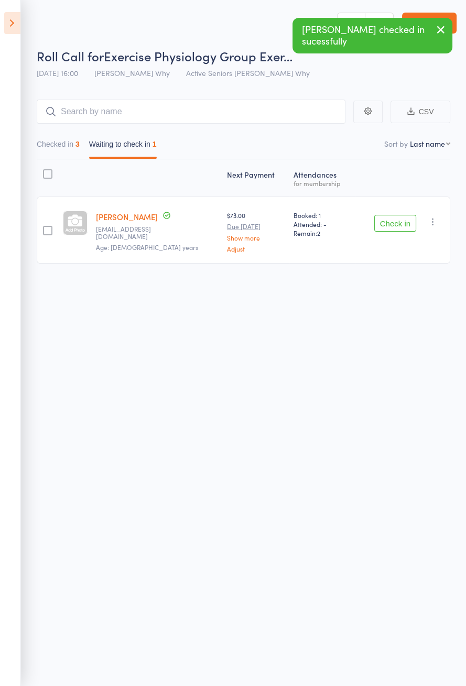
click at [394, 224] on button "Check in" at bounding box center [395, 223] width 42 height 17
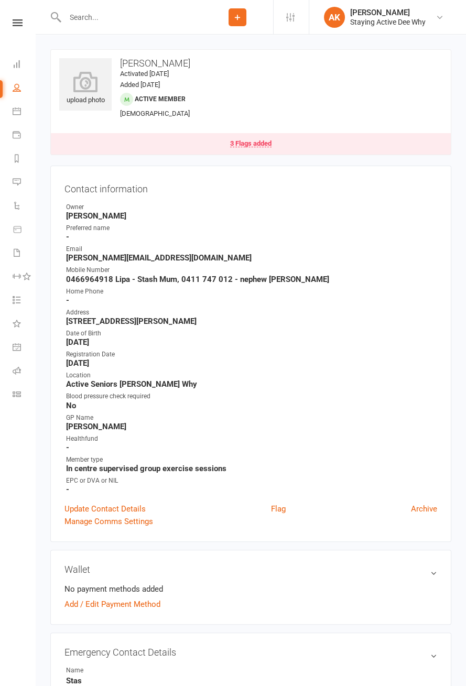
click at [138, 507] on link "Update Contact Details" at bounding box center [104, 509] width 81 height 13
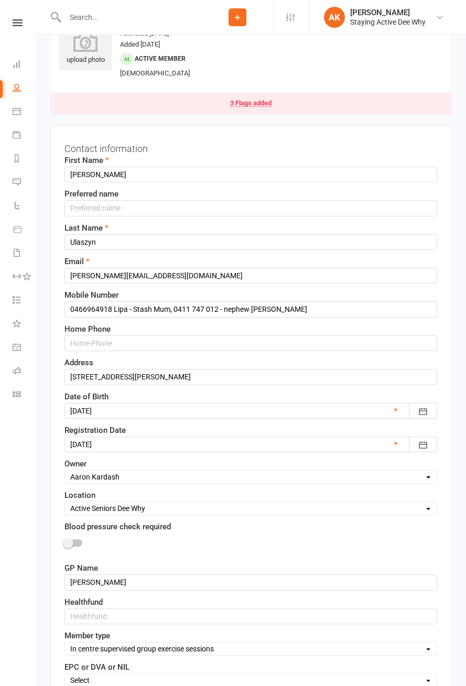
scroll to position [49, 0]
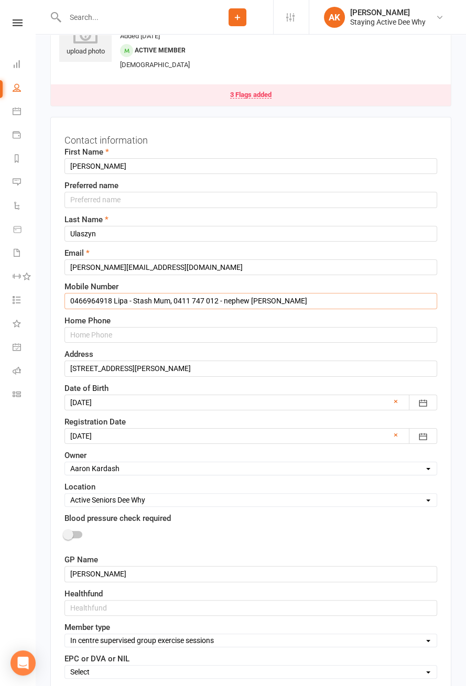
click at [295, 298] on input "0466964918 Lipa - Stash Mum, 0411 747 012 - nephew Stash" at bounding box center [250, 301] width 373 height 16
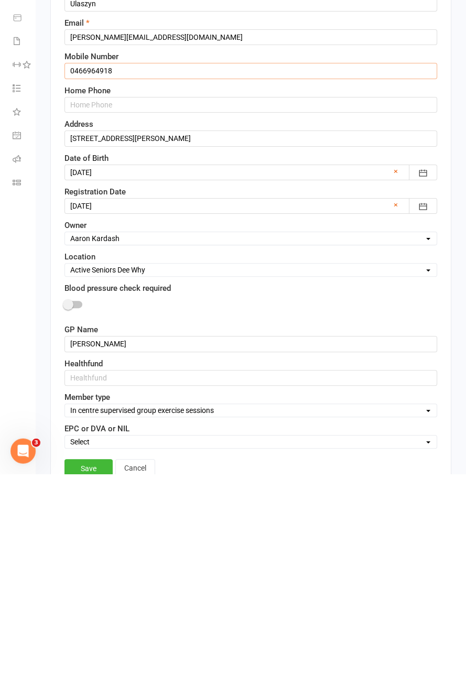
scroll to position [73, 0]
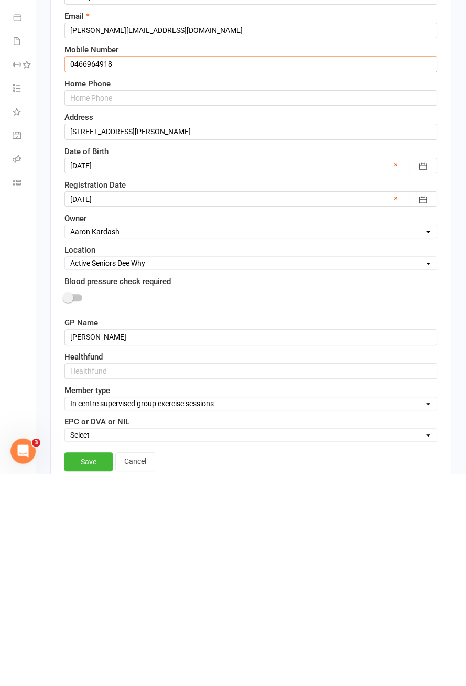
type input "0466964918"
click at [82, 665] on link "Save" at bounding box center [88, 674] width 48 height 19
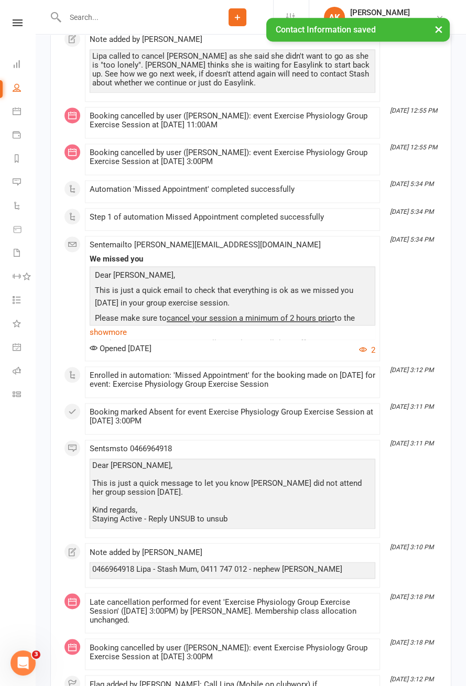
scroll to position [1546, 0]
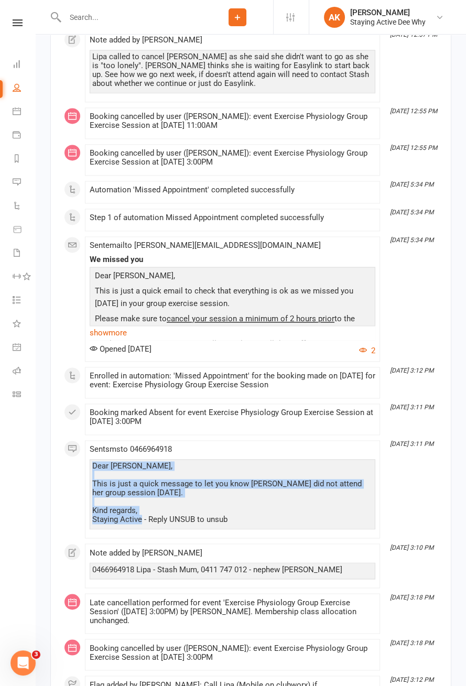
copy div "Dear Lipa, This is just a quick message to let you know Ellen did not attend he…"
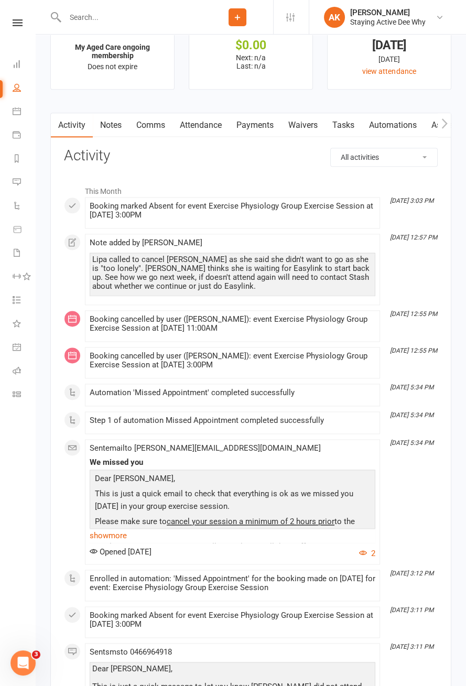
scroll to position [1350, 0]
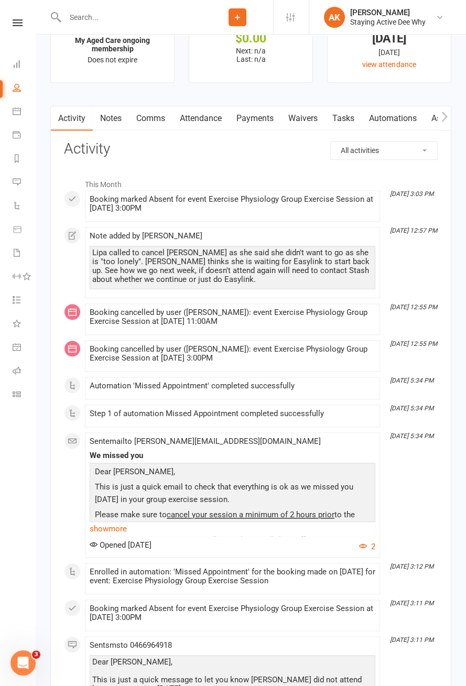
click at [161, 118] on link "Comms" at bounding box center [151, 118] width 44 height 24
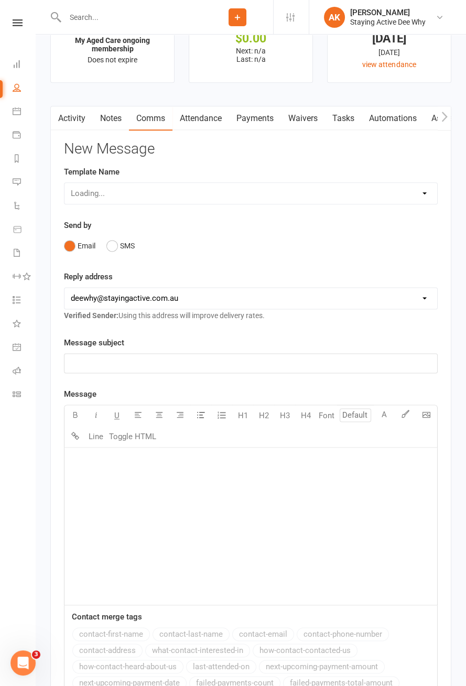
click at [144, 194] on div "Loading..." at bounding box center [251, 193] width 374 height 22
click at [115, 244] on button "SMS" at bounding box center [120, 246] width 28 height 20
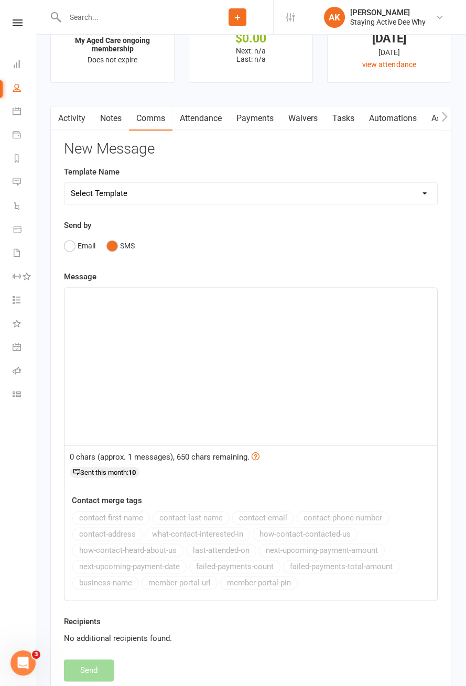
click at [165, 311] on div "﻿" at bounding box center [250, 366] width 373 height 157
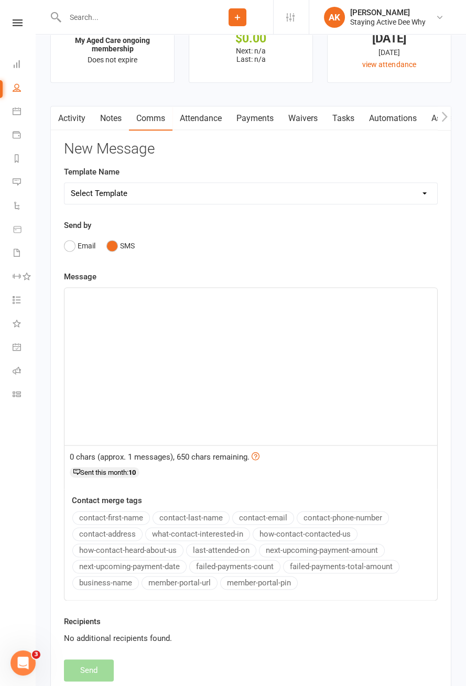
click at [146, 320] on div "﻿" at bounding box center [250, 366] width 373 height 157
click at [133, 327] on div "﻿" at bounding box center [250, 366] width 373 height 157
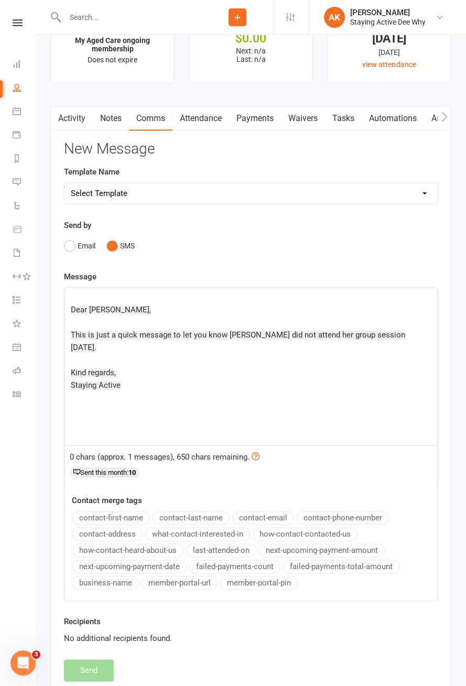
click at [362, 334] on span "This is just a quick message to let you know Ellen did not attend her group ses…" at bounding box center [238, 341] width 334 height 22
click at [72, 306] on span "Dear Lipa," at bounding box center [111, 309] width 80 height 9
click at [290, 331] on span "This is just a quick message to let you know Ellen did not attend her group ses…" at bounding box center [238, 341] width 334 height 22
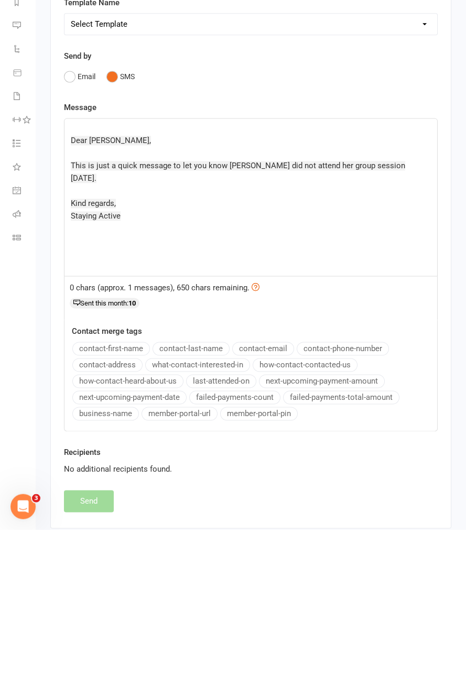
scroll to position [1363, 0]
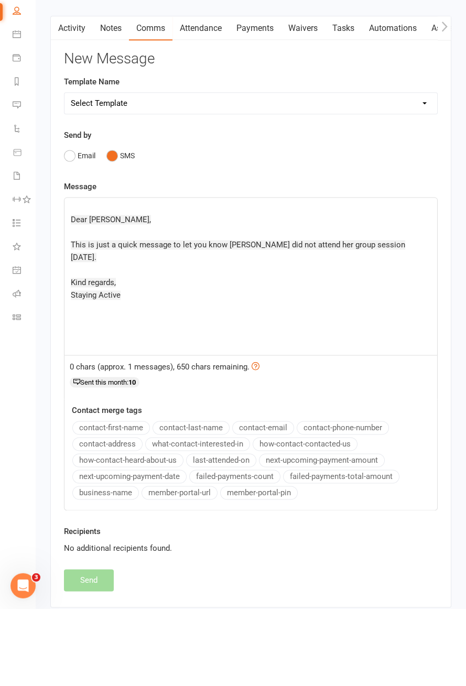
click at [229, 380] on div "﻿ Dear Lipa, This is just a quick message to let you know Ellen did not attend …" at bounding box center [250, 353] width 373 height 157
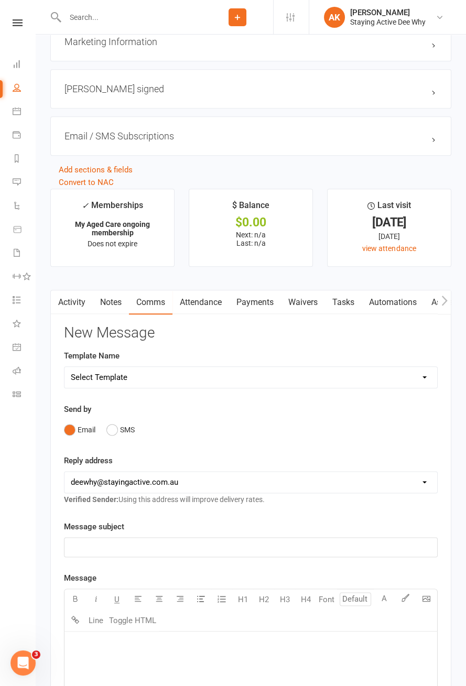
scroll to position [1168, 0]
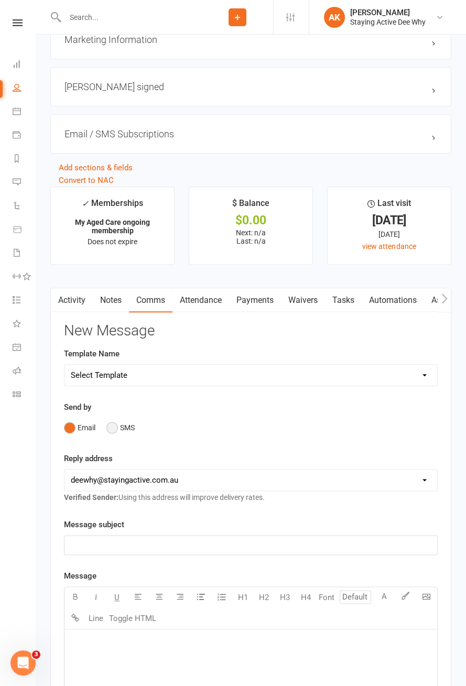
click at [115, 427] on button "SMS" at bounding box center [120, 428] width 28 height 20
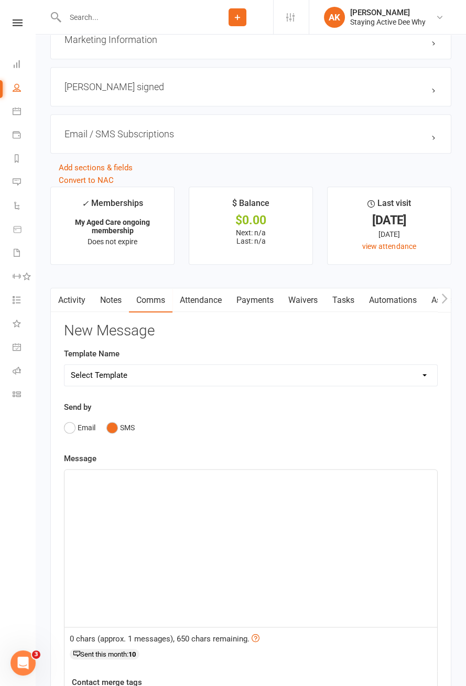
click at [158, 507] on div "﻿" at bounding box center [250, 548] width 373 height 157
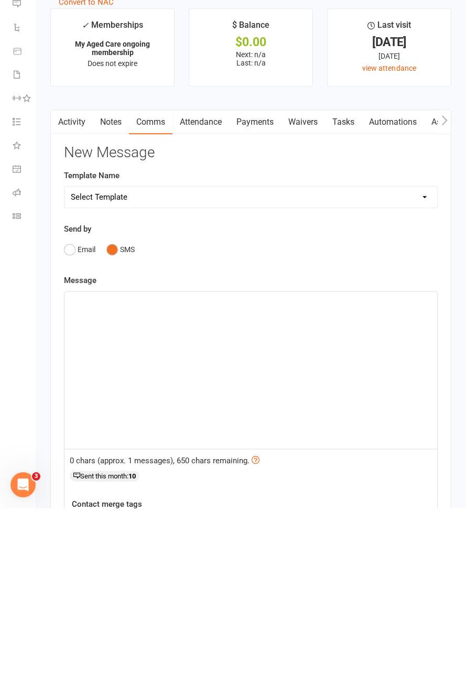
scroll to position [1239, 0]
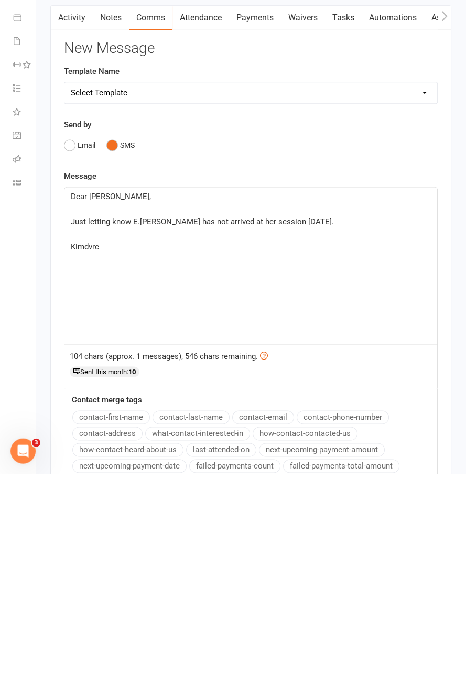
click at [138, 434] on p "Just letting know E.Ellen has not arrived at her session today." at bounding box center [251, 434] width 360 height 13
click at [227, 457] on p "Kimdvre" at bounding box center [251, 459] width 360 height 13
click at [80, 456] on span "KiKind regards," at bounding box center [97, 458] width 52 height 9
click at [246, 475] on div "Dear Lipa, ﻿ Just letting know Ellen has not arrived at her session today. ﻿ Ki…" at bounding box center [250, 477] width 373 height 157
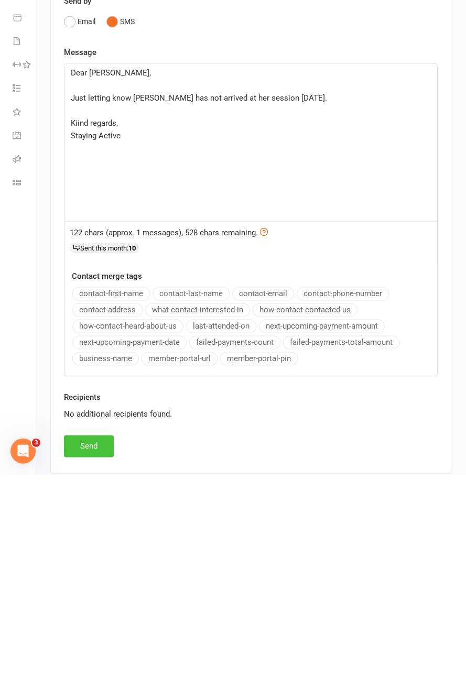
click at [93, 655] on button "Send" at bounding box center [89, 658] width 50 height 22
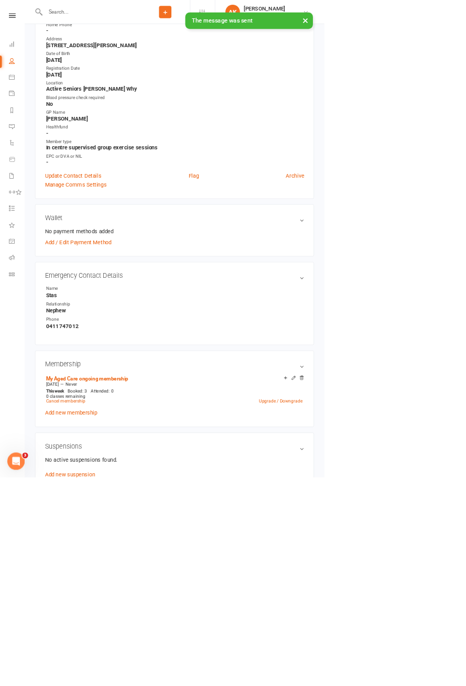
scroll to position [0, 0]
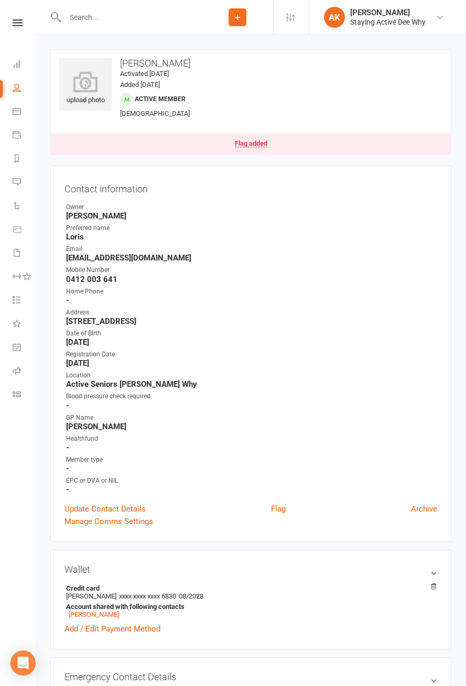
click at [256, 149] on link "Flag added" at bounding box center [251, 143] width 400 height 21
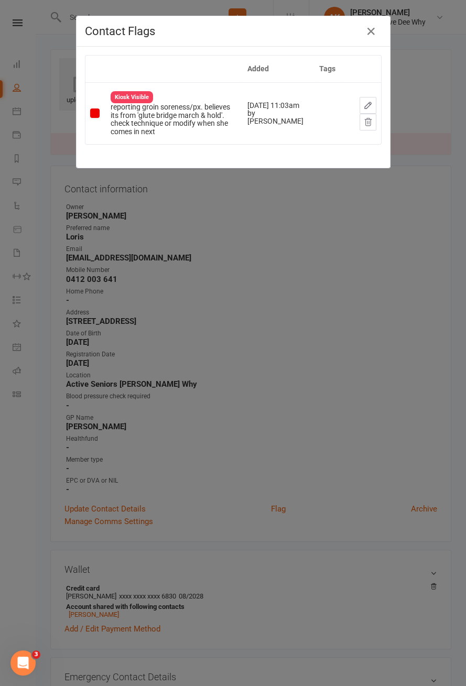
click at [364, 105] on icon "button" at bounding box center [367, 105] width 9 height 9
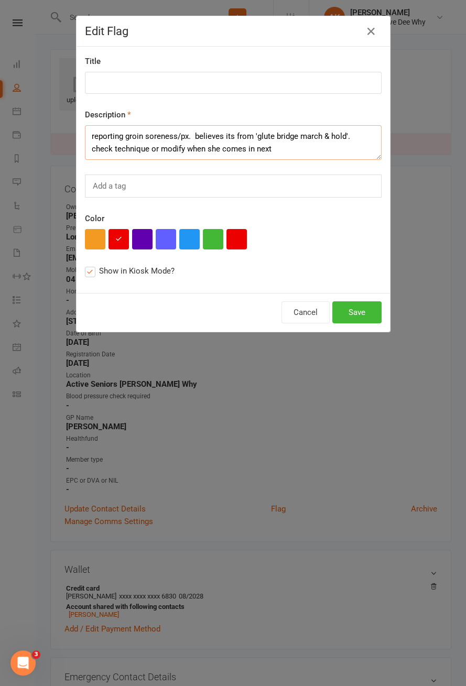
click at [277, 149] on textarea "reporting groin soreness/px. believes its from 'glute bridge march & hold'. che…" at bounding box center [233, 142] width 297 height 35
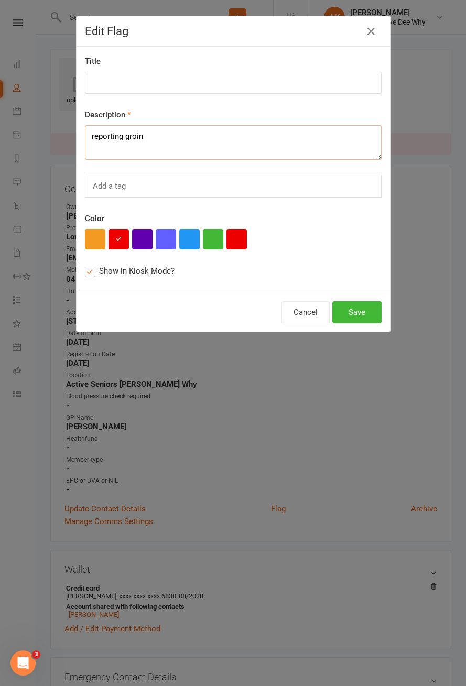
type textarea "reporting"
type textarea "Modified bridge + March to just bridge for a few weeks due to groin pain"
click at [360, 308] on button "Save" at bounding box center [356, 312] width 49 height 22
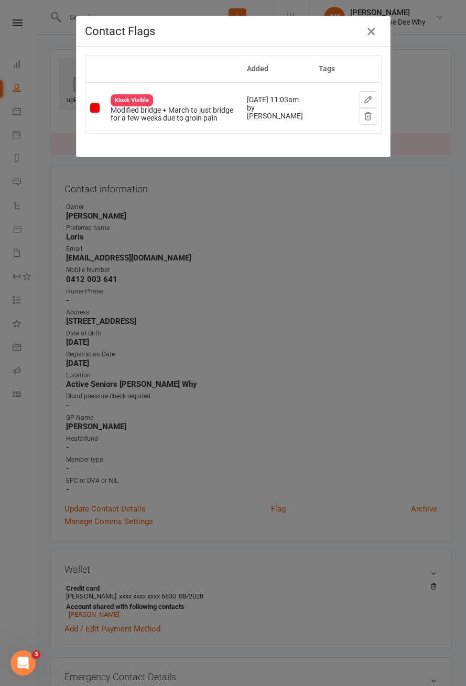
click at [368, 34] on icon "button" at bounding box center [371, 31] width 13 height 13
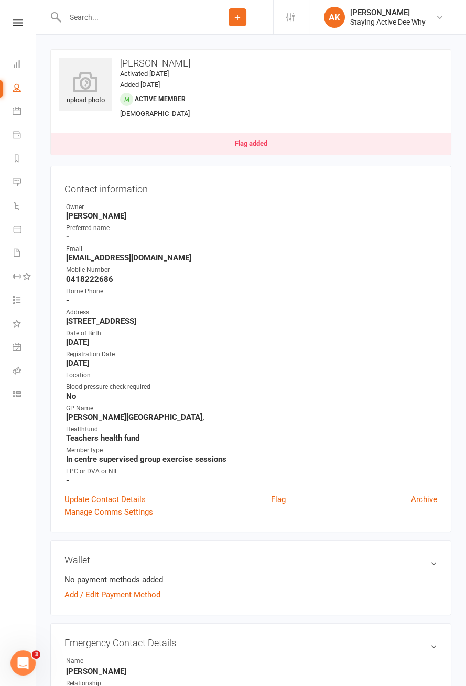
click at [264, 153] on link "Flag added" at bounding box center [251, 143] width 400 height 21
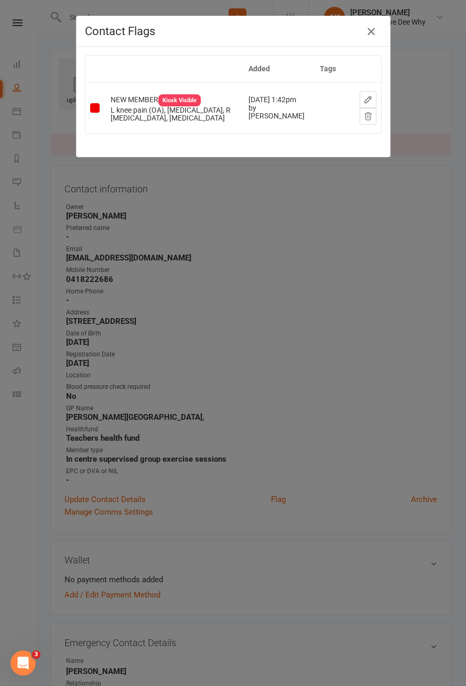
click at [373, 34] on icon "button" at bounding box center [371, 31] width 13 height 13
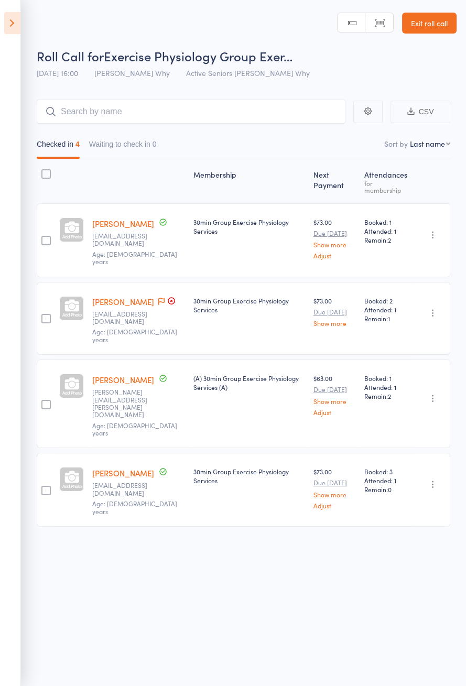
click at [123, 224] on link "[PERSON_NAME]" at bounding box center [123, 223] width 62 height 11
click at [132, 223] on link "[PERSON_NAME]" at bounding box center [123, 223] width 62 height 11
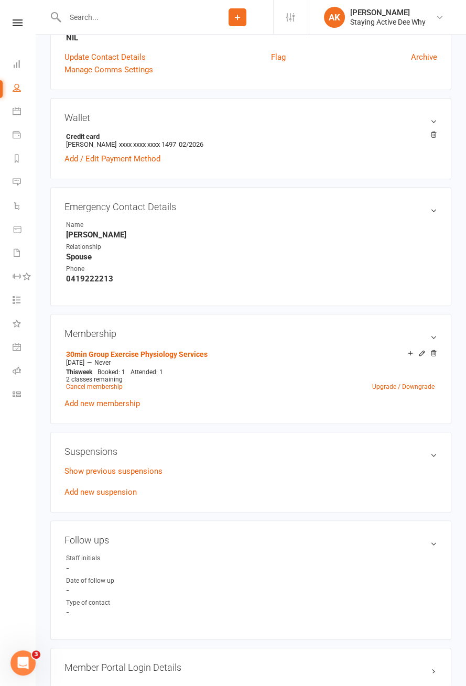
scroll to position [601, 0]
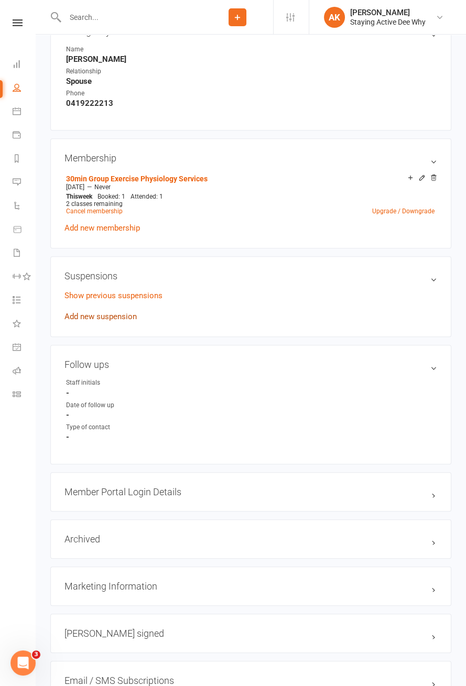
click at [90, 317] on link "Add new suspension" at bounding box center [100, 316] width 72 height 9
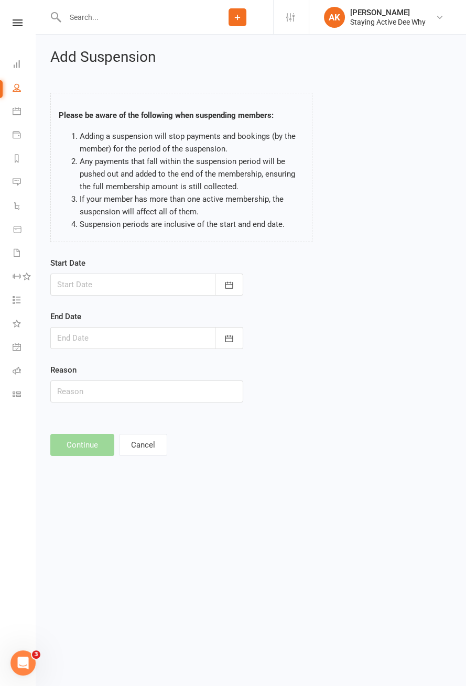
click at [83, 289] on div at bounding box center [146, 285] width 193 height 22
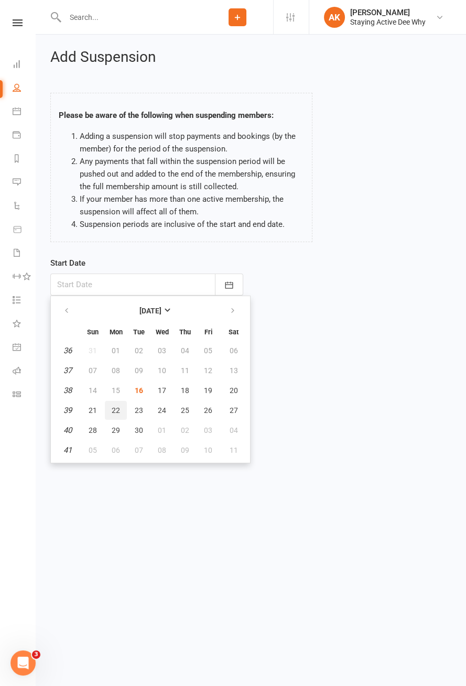
click at [115, 409] on span "22" at bounding box center [116, 410] width 8 height 8
type input "22 Sep 2025"
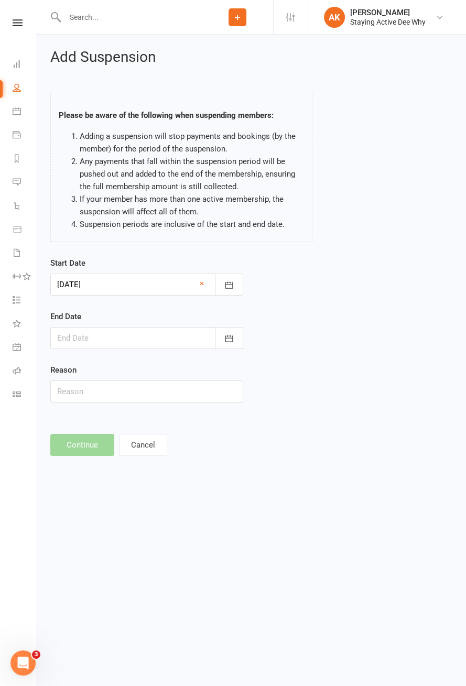
click at [82, 339] on div at bounding box center [146, 338] width 193 height 22
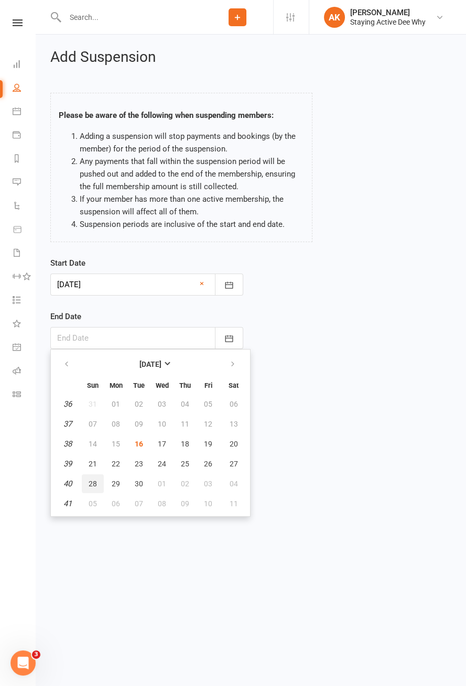
click at [94, 482] on span "28" at bounding box center [93, 484] width 8 height 8
type input "28 Sep 2025"
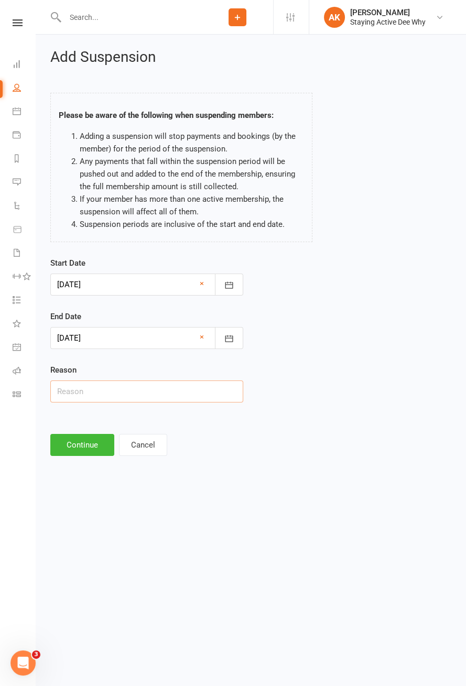
click at [74, 388] on input "text" at bounding box center [146, 392] width 193 height 22
type input "Looking after grandkids"
click at [86, 441] on button "Continue" at bounding box center [82, 445] width 64 height 22
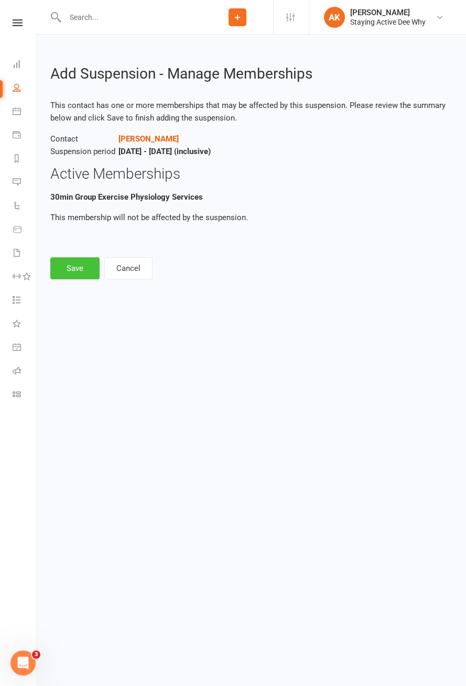
click at [78, 270] on button "Save" at bounding box center [74, 268] width 49 height 22
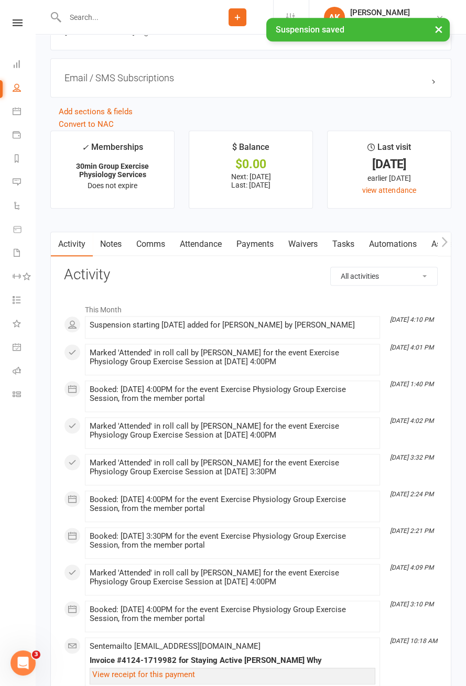
scroll to position [1239, 0]
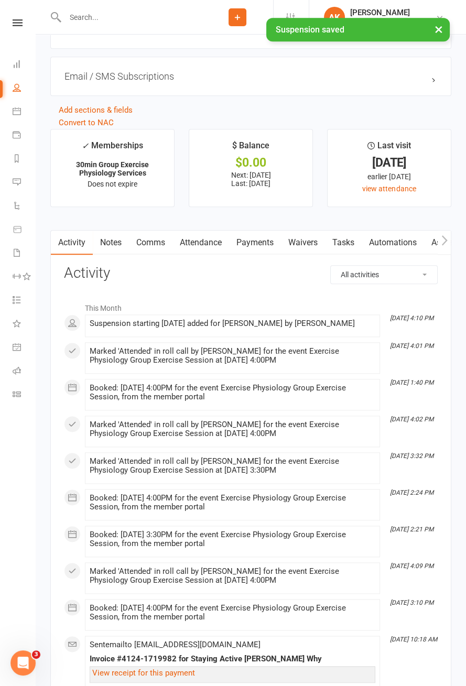
click at [256, 241] on link "Payments" at bounding box center [255, 243] width 52 height 24
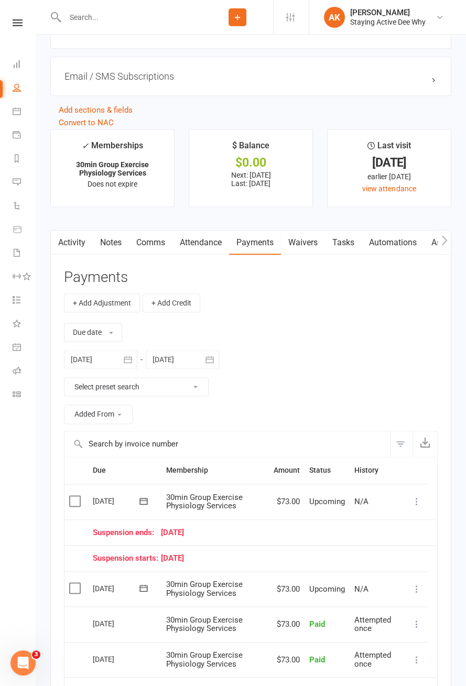
click at [416, 496] on icon at bounding box center [416, 501] width 10 height 10
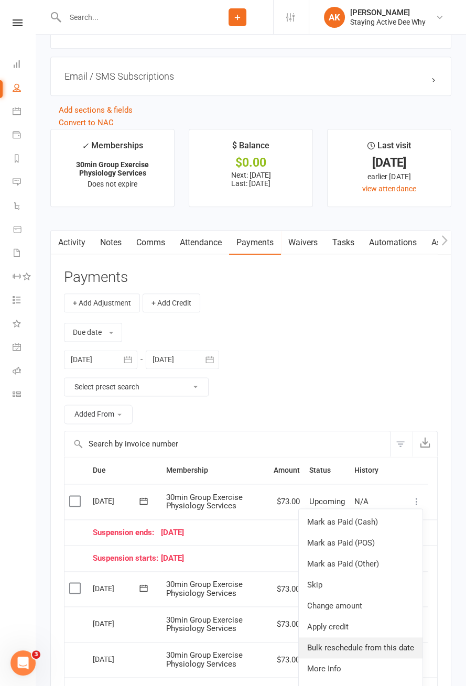
click at [403, 644] on link "Bulk reschedule from this date" at bounding box center [361, 647] width 124 height 21
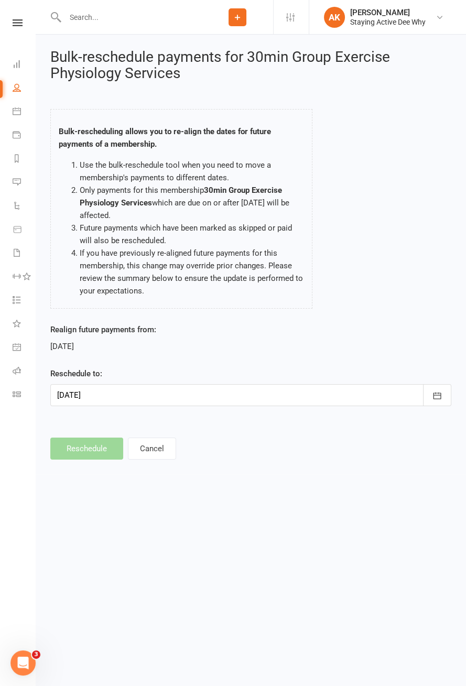
click at [242, 389] on div at bounding box center [250, 395] width 401 height 22
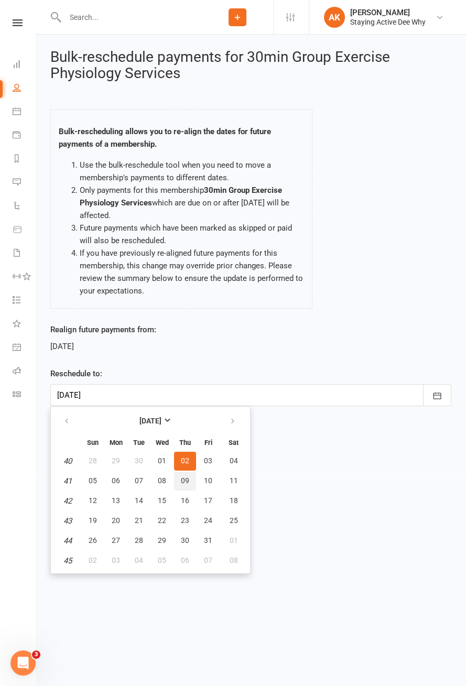
click at [183, 483] on button "09" at bounding box center [185, 481] width 22 height 19
type input "09 Oct 2025"
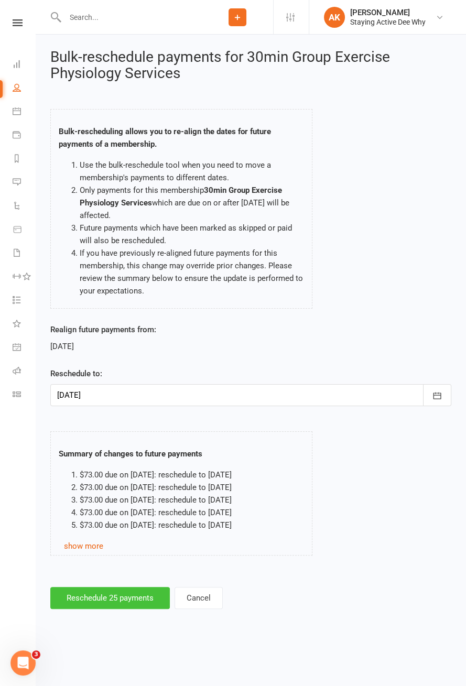
click at [118, 595] on button "Reschedule 25 payments" at bounding box center [110, 598] width 120 height 22
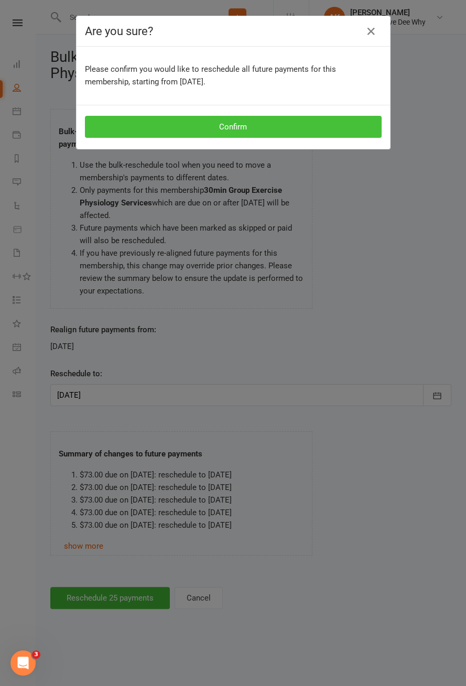
click at [319, 126] on button "Confirm" at bounding box center [233, 127] width 297 height 22
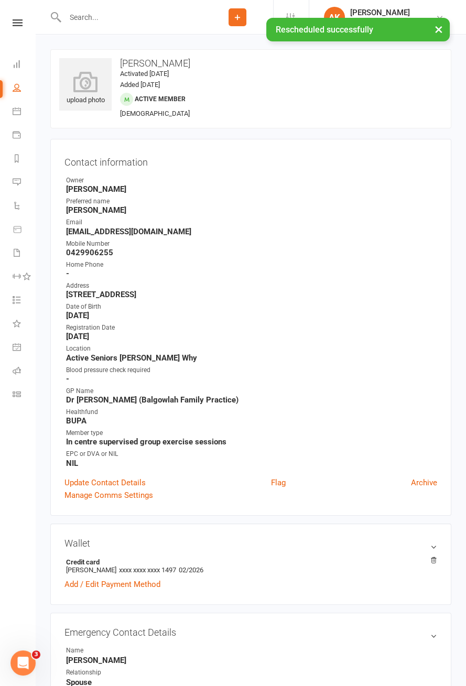
click at [127, 18] on div "× Rescheduled successfully" at bounding box center [226, 18] width 452 height 0
click at [107, 18] on div "× Rescheduled successfully" at bounding box center [226, 18] width 452 height 0
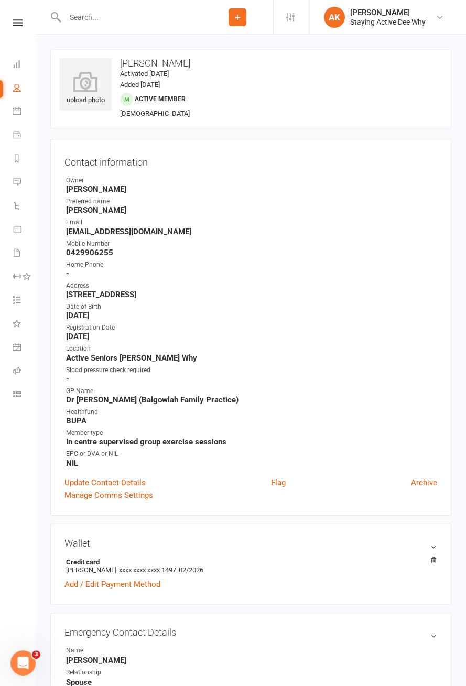
click at [94, 19] on input "text" at bounding box center [132, 17] width 140 height 15
type input "Cuk"
click at [227, 69] on div "Suzanne Cuk sue_crowhurst@hotmail.com" at bounding box center [192, 68] width 283 height 21
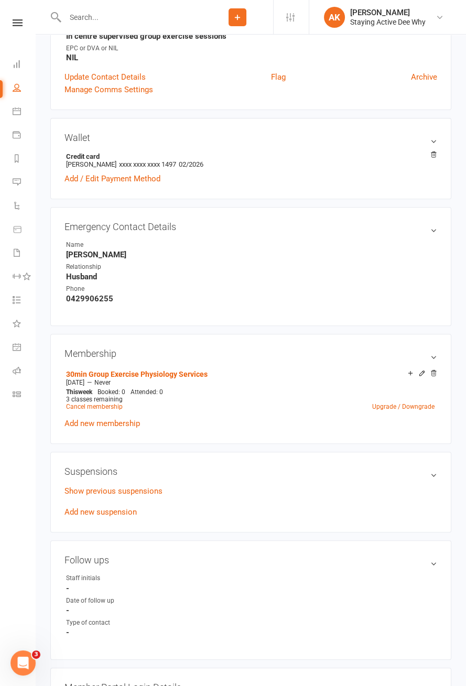
scroll to position [415, 0]
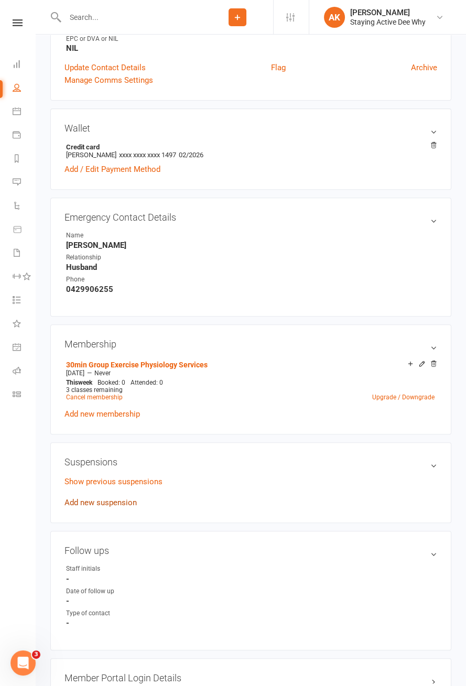
click at [91, 500] on link "Add new suspension" at bounding box center [100, 502] width 72 height 9
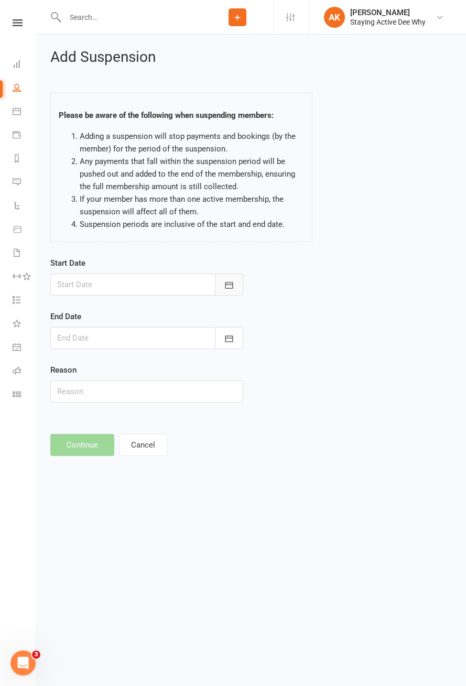
click at [218, 290] on button "button" at bounding box center [229, 285] width 28 height 22
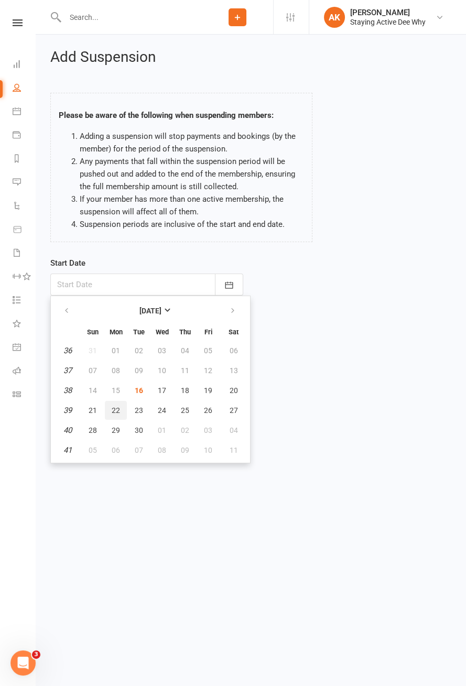
click at [115, 407] on span "22" at bounding box center [116, 410] width 8 height 8
type input "22 Sep 2025"
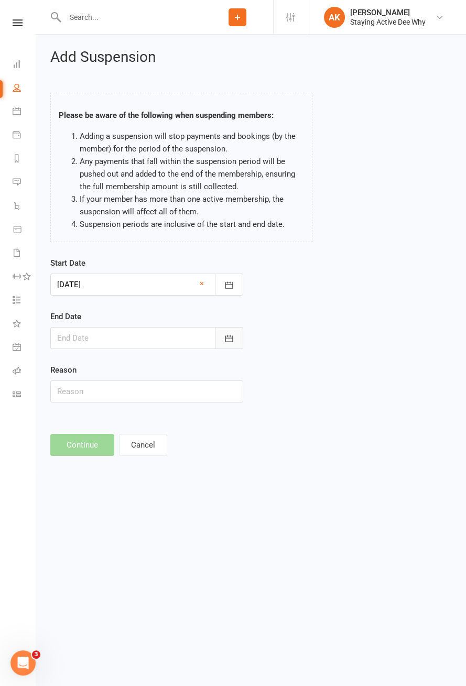
click at [229, 334] on icon "button" at bounding box center [229, 338] width 10 height 10
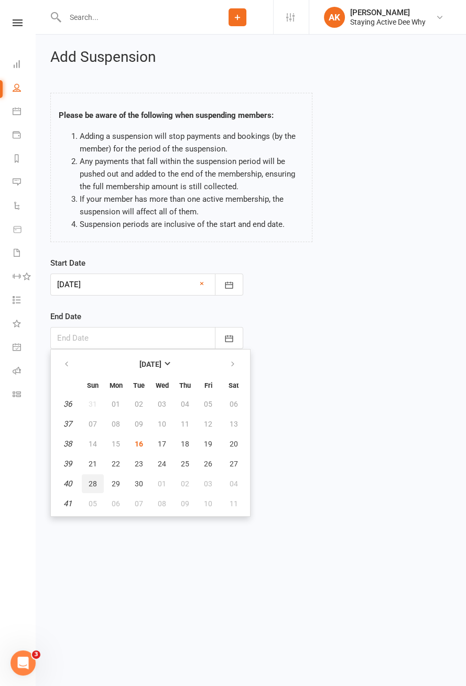
click at [99, 483] on button "28" at bounding box center [93, 483] width 22 height 19
type input "28 Sep 2025"
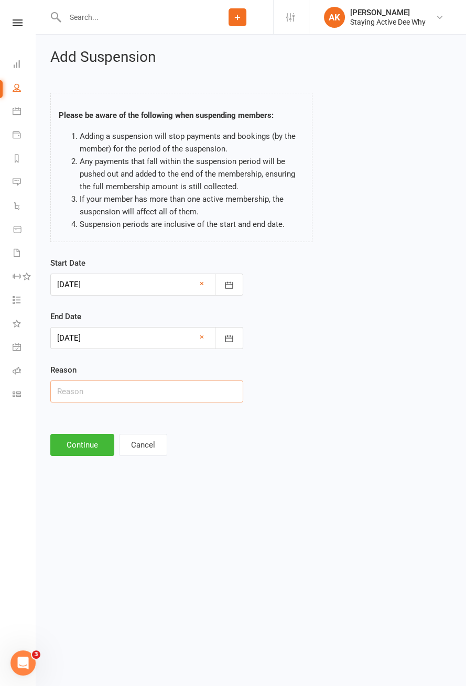
click at [140, 396] on input "text" at bounding box center [146, 392] width 193 height 22
type input "Looking after grandkids"
click at [94, 444] on button "Continue" at bounding box center [82, 445] width 64 height 22
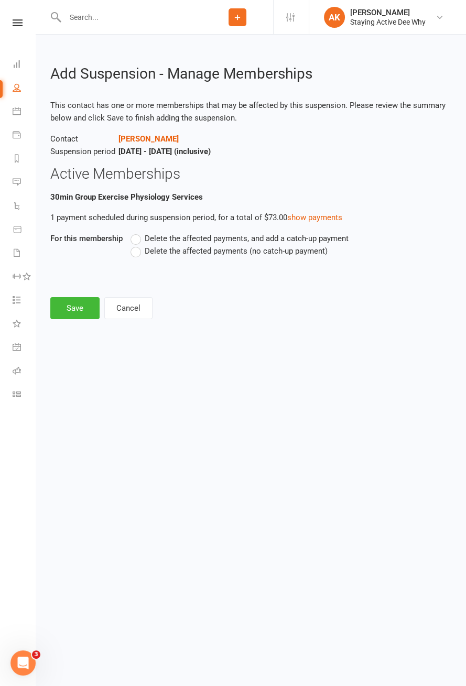
click at [138, 254] on label "Delete the affected payments (no catch-up payment)" at bounding box center [229, 251] width 197 height 13
click at [137, 245] on input "Delete the affected payments (no catch-up payment)" at bounding box center [134, 245] width 7 height 0
click at [82, 307] on button "Save" at bounding box center [74, 308] width 49 height 22
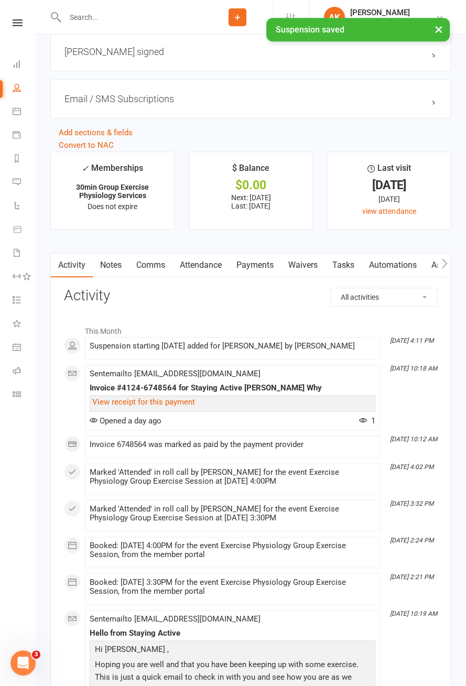
scroll to position [1207, 0]
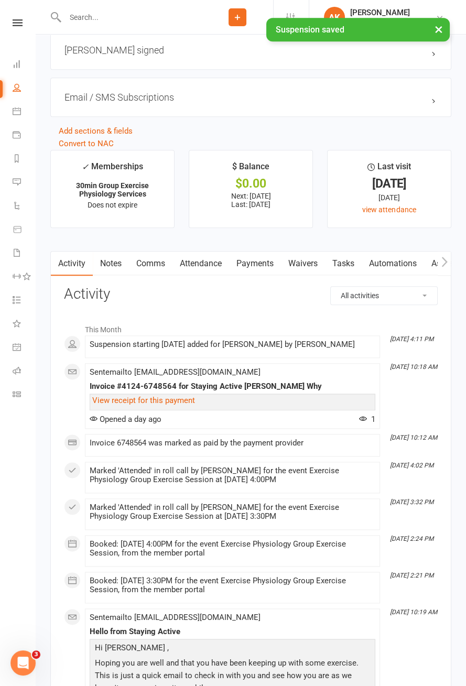
click at [261, 263] on link "Payments" at bounding box center [255, 264] width 52 height 24
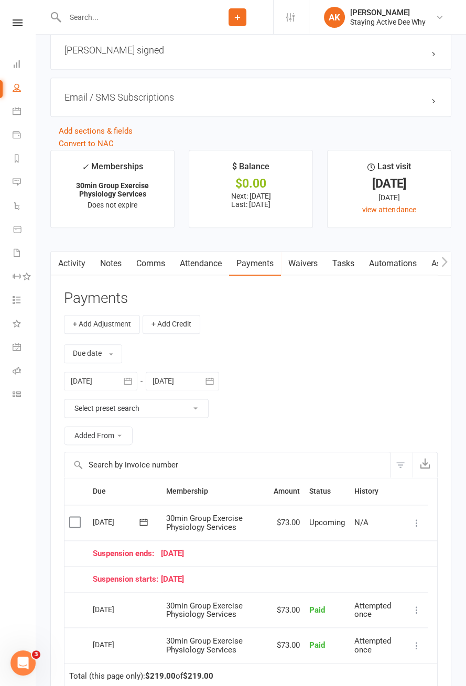
click at [416, 518] on icon at bounding box center [416, 523] width 10 height 10
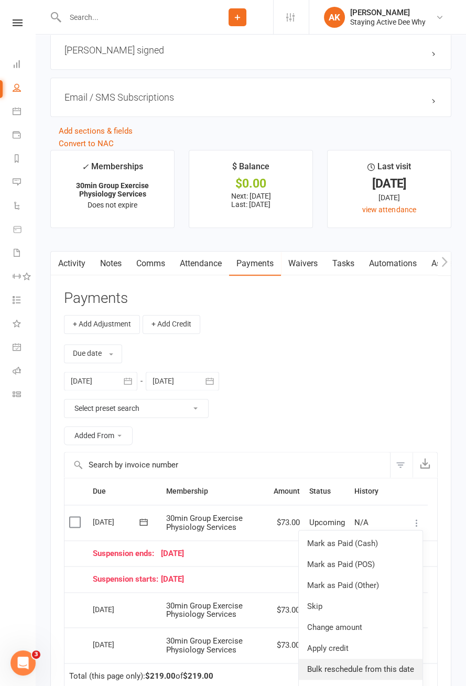
click at [382, 662] on link "Bulk reschedule from this date" at bounding box center [361, 669] width 124 height 21
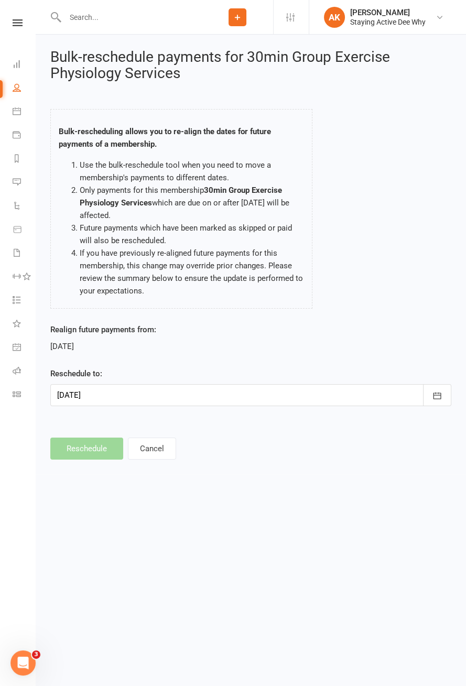
click at [205, 399] on div at bounding box center [250, 395] width 401 height 22
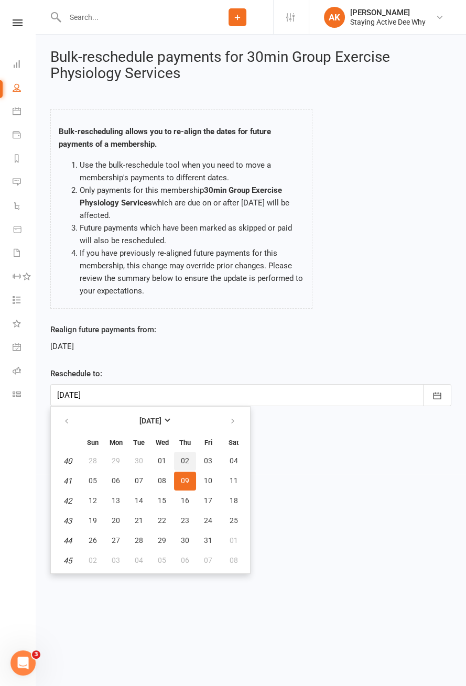
click at [185, 464] on span "02" at bounding box center [185, 461] width 8 height 8
type input "02 Oct 2025"
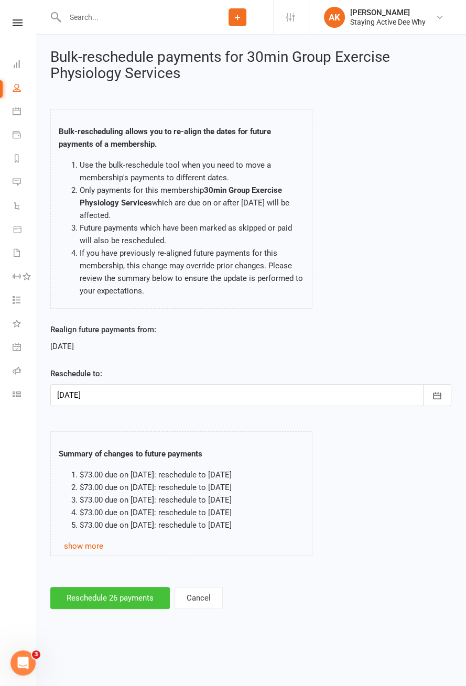
click at [126, 598] on button "Reschedule 26 payments" at bounding box center [110, 598] width 120 height 22
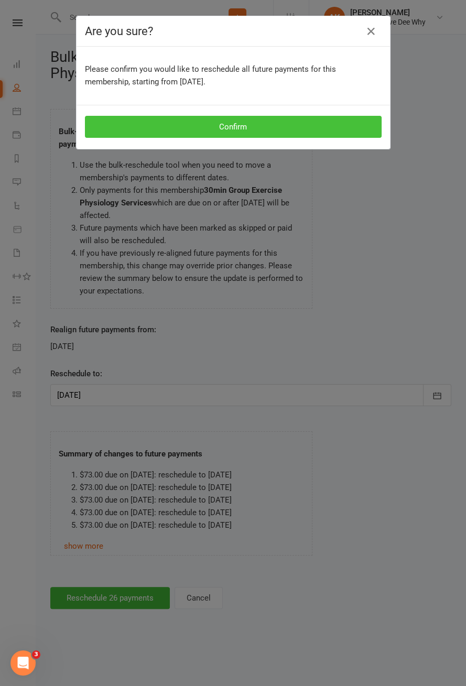
click at [328, 135] on button "Confirm" at bounding box center [233, 127] width 297 height 22
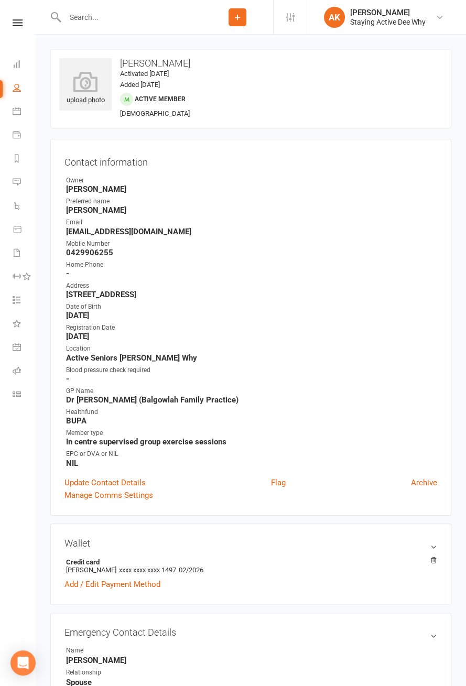
click at [18, 25] on icon at bounding box center [18, 22] width 10 height 7
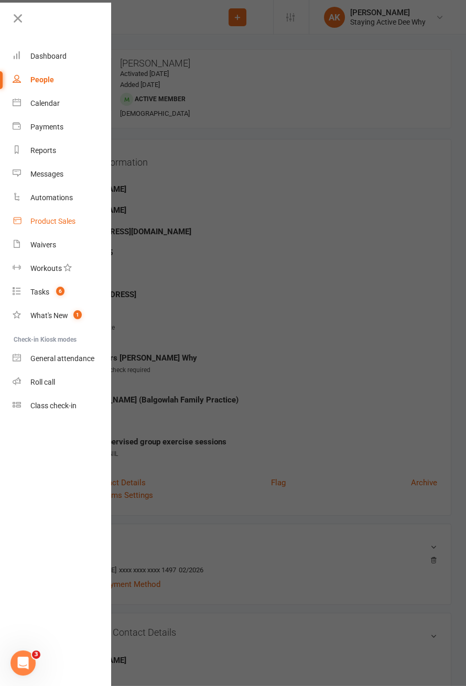
click at [70, 226] on link "Product Sales" at bounding box center [62, 222] width 99 height 24
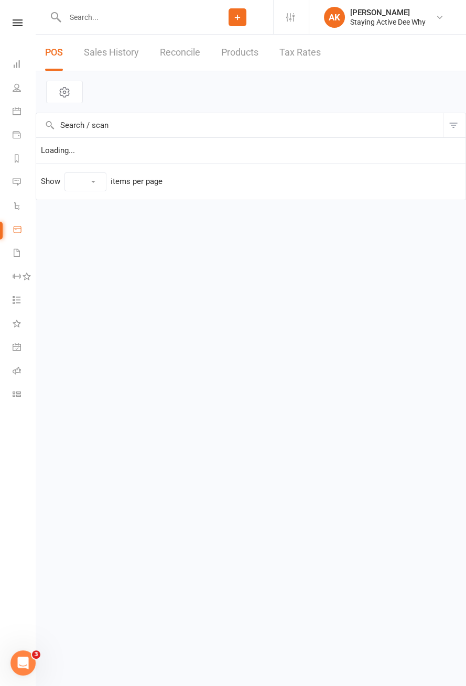
select select "10"
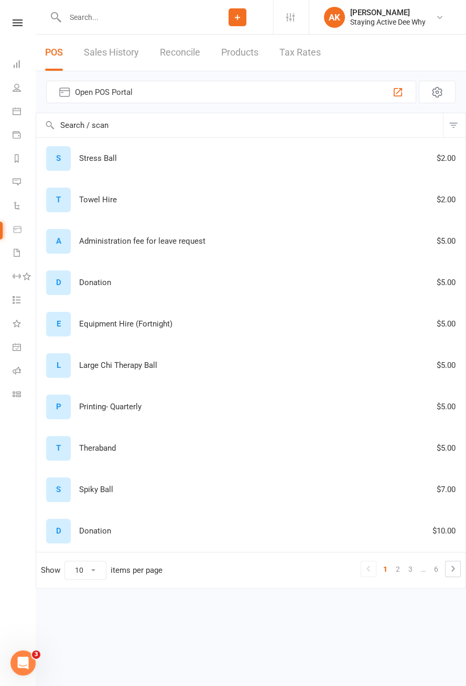
click at [136, 243] on div "A Administration fee for leave request $5.00" at bounding box center [251, 241] width 420 height 25
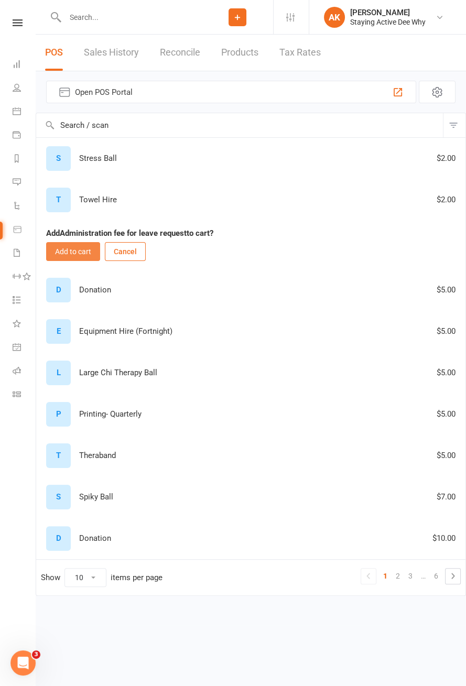
click at [68, 254] on button "Add to cart" at bounding box center [73, 251] width 54 height 19
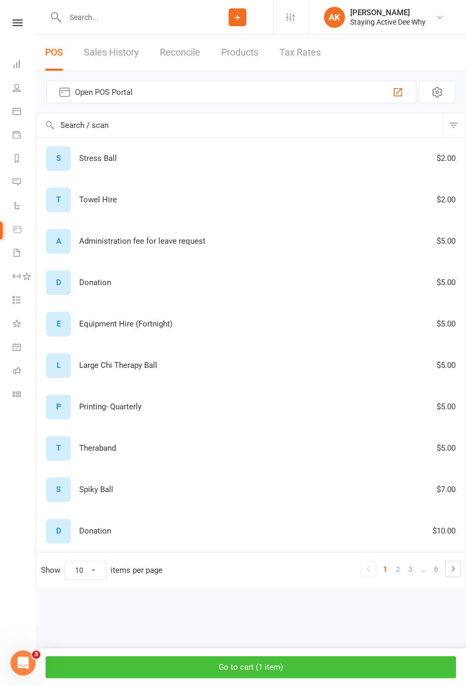
click at [329, 671] on button "Go to cart ( 1 item )" at bounding box center [251, 667] width 410 height 22
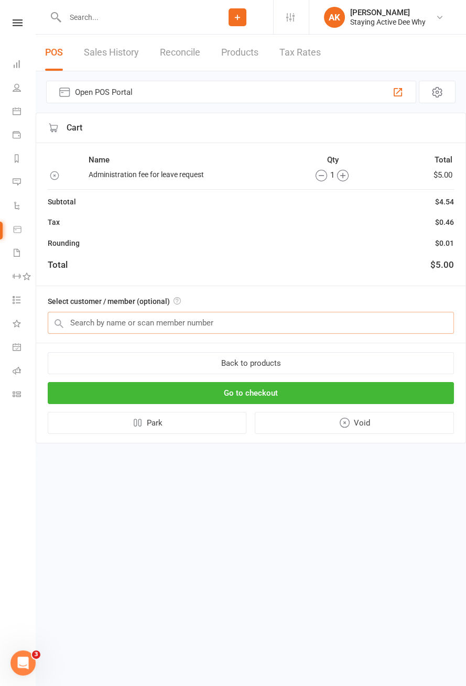
click at [300, 322] on input "text" at bounding box center [251, 323] width 406 height 22
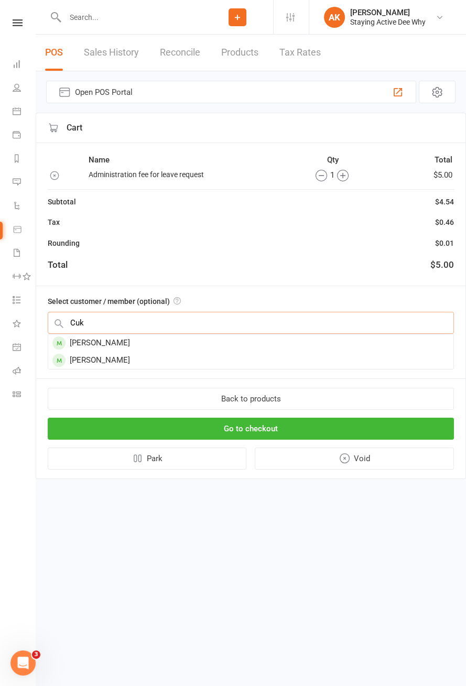
type input "Cuk"
click at [130, 365] on div "[PERSON_NAME]" at bounding box center [250, 360] width 405 height 17
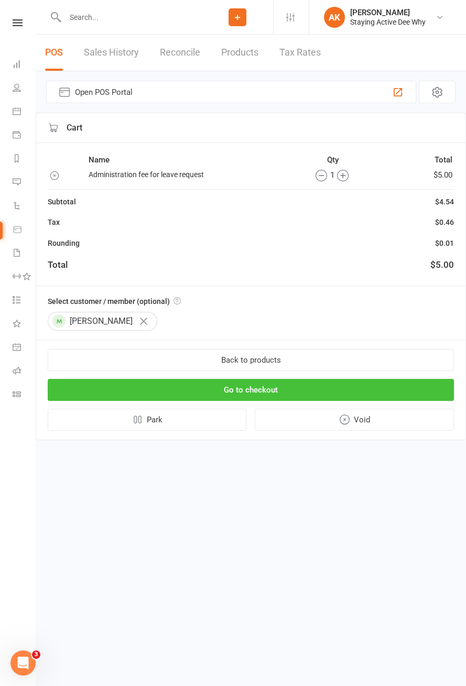
click at [261, 391] on button "Go to checkout" at bounding box center [251, 390] width 406 height 22
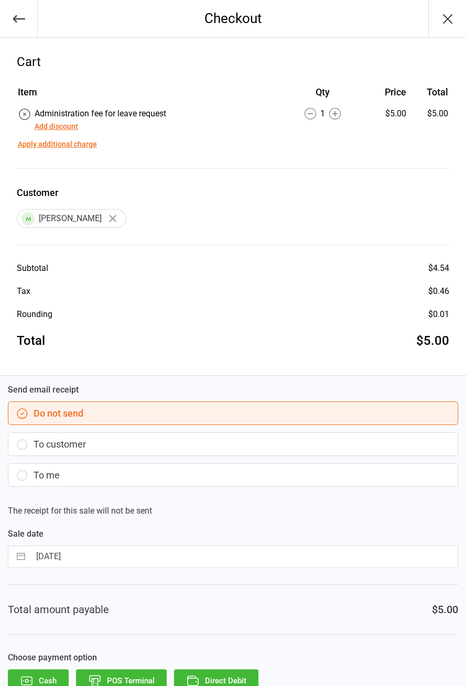
click at [283, 556] on input "[DATE]" at bounding box center [243, 556] width 427 height 21
select select "7"
select select "2025"
select select "8"
select select "2025"
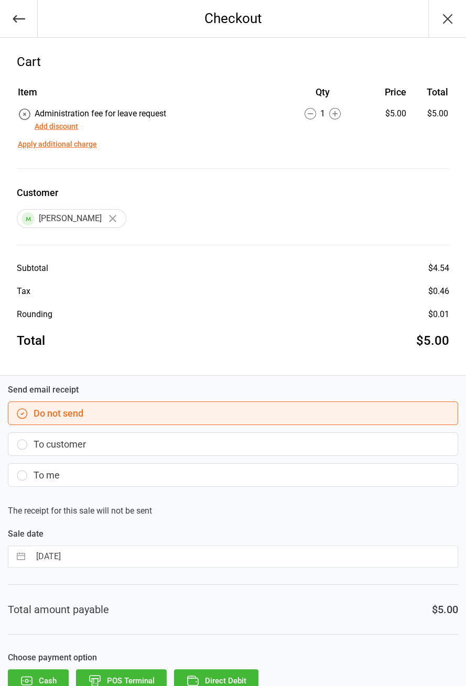
select select "9"
select select "2025"
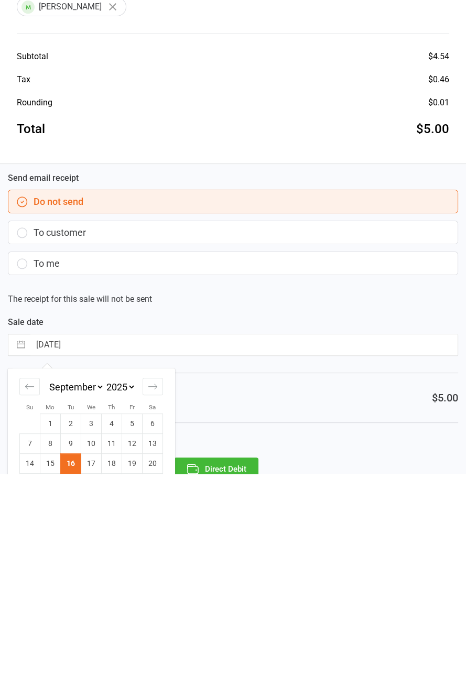
click at [32, 686] on td "21" at bounding box center [30, 696] width 20 height 20
type input "21 Sep 2025"
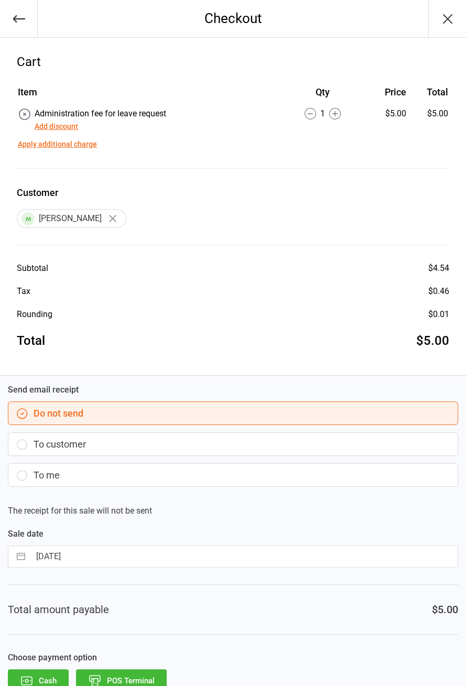
click at [145, 678] on button "POS Terminal" at bounding box center [121, 680] width 91 height 23
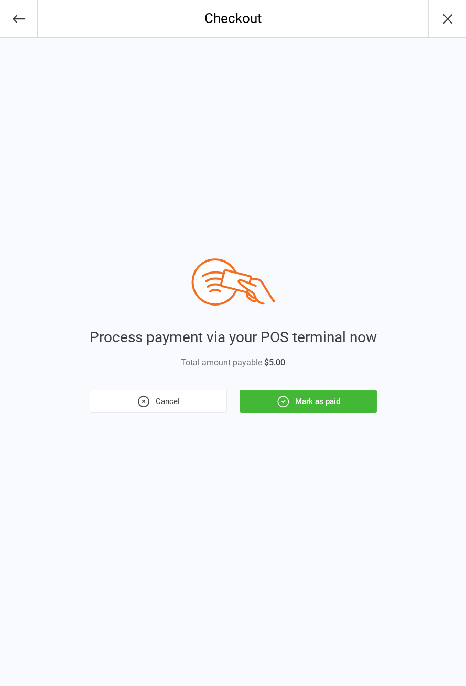
click at [168, 397] on button "Cancel" at bounding box center [158, 401] width 137 height 23
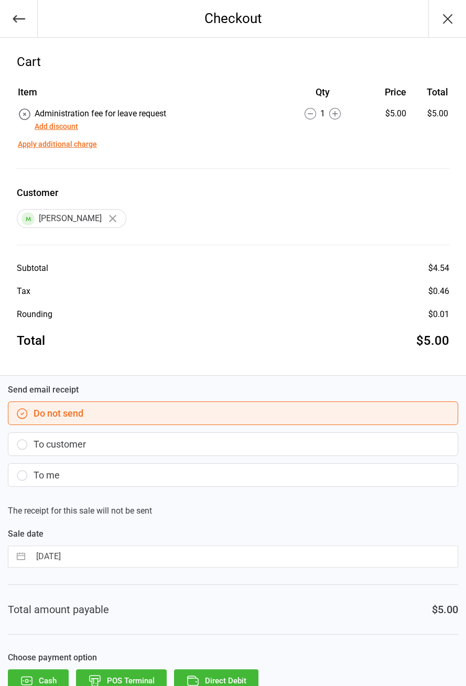
click at [222, 681] on button "Direct Debit" at bounding box center [216, 680] width 84 height 23
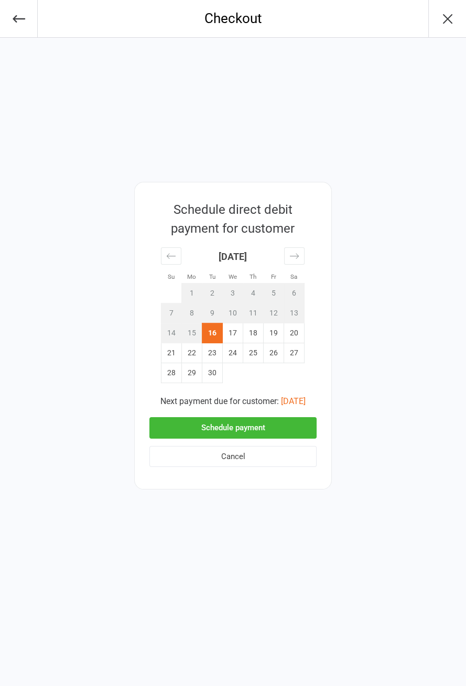
click at [277, 428] on button "Schedule payment" at bounding box center [232, 427] width 167 height 21
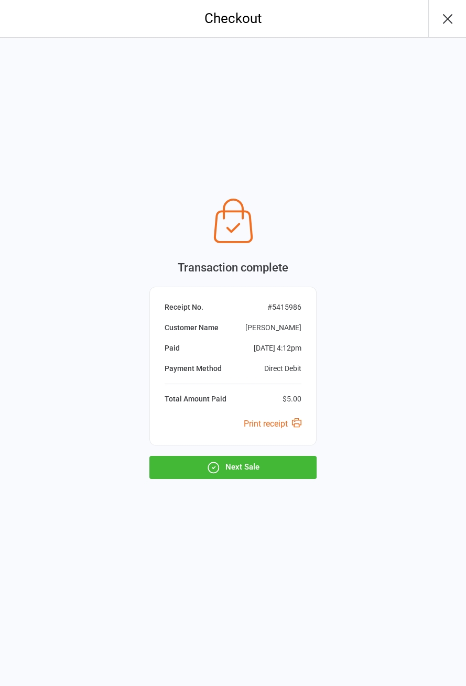
click at [255, 470] on button "Next Sale" at bounding box center [232, 467] width 167 height 23
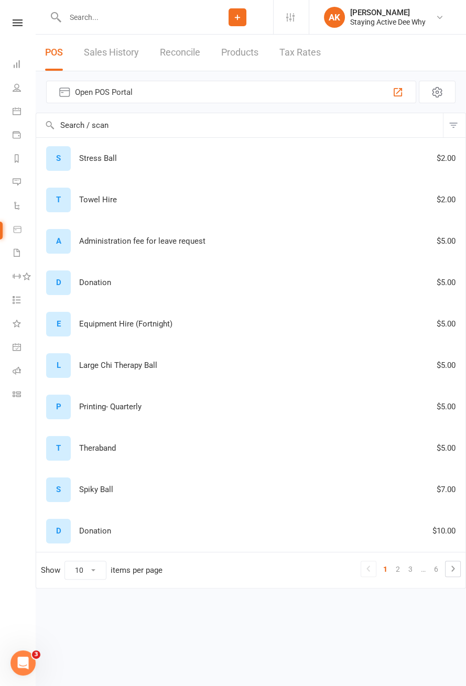
click at [64, 243] on div "A" at bounding box center [58, 241] width 25 height 25
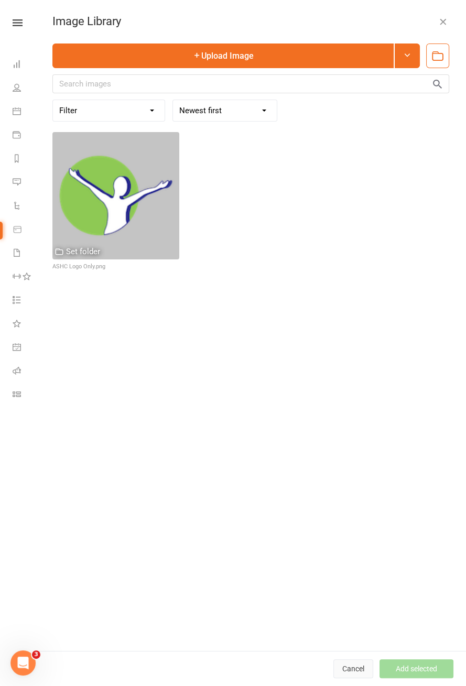
click at [352, 669] on button "Cancel" at bounding box center [353, 668] width 40 height 19
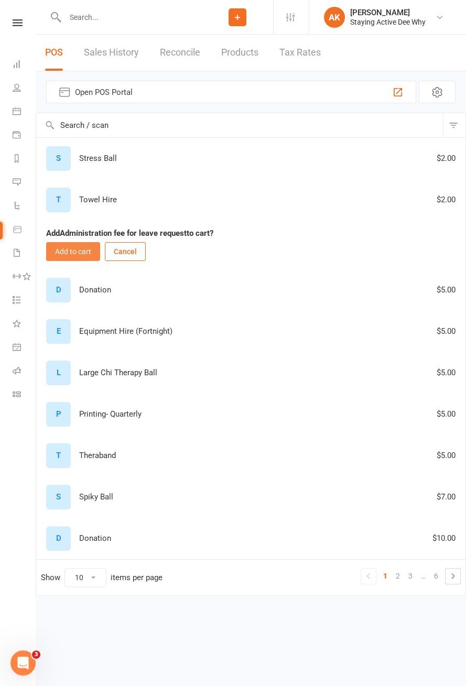
click at [69, 253] on button "Add to cart" at bounding box center [73, 251] width 54 height 19
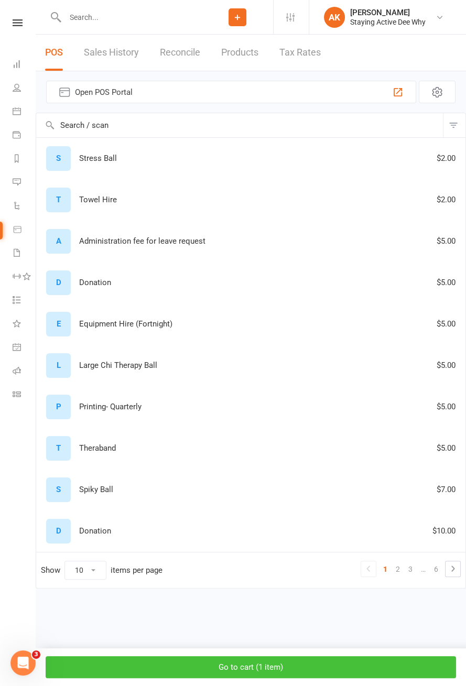
click at [269, 665] on button "Go to cart ( 1 item )" at bounding box center [251, 667] width 410 height 22
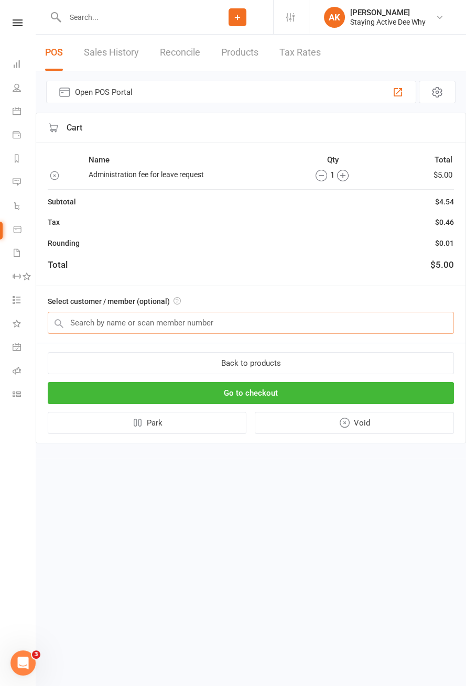
click at [282, 318] on input "text" at bounding box center [251, 323] width 406 height 22
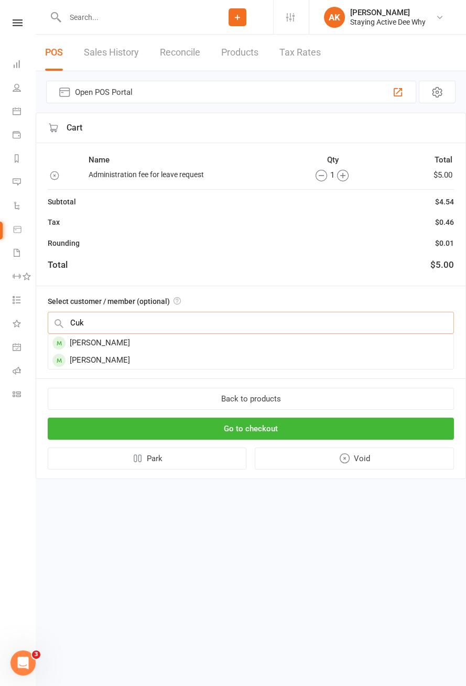
type input "Cuk"
click at [244, 340] on div "Slobodan Cuk" at bounding box center [250, 342] width 405 height 17
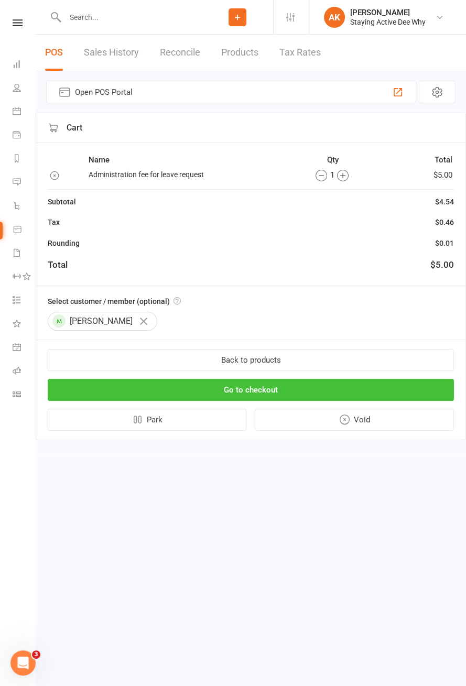
click at [261, 392] on button "Go to checkout" at bounding box center [251, 390] width 406 height 22
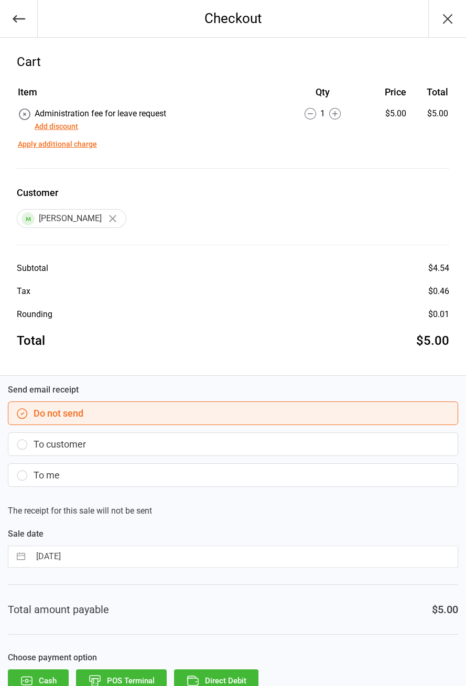
click at [230, 676] on button "Direct Debit" at bounding box center [216, 680] width 84 height 23
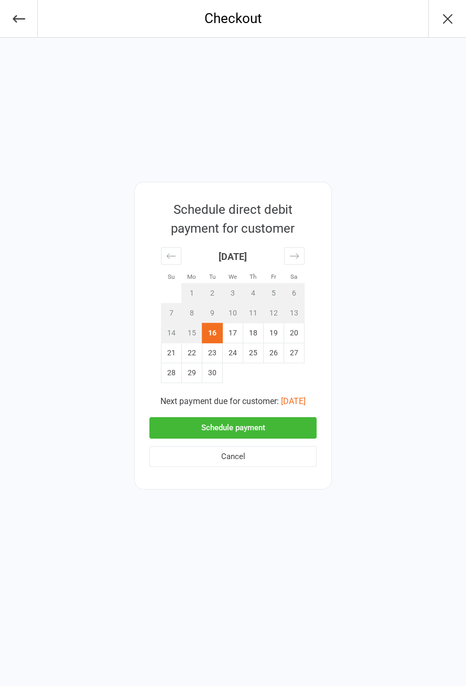
click at [278, 424] on button "Schedule payment" at bounding box center [232, 427] width 167 height 21
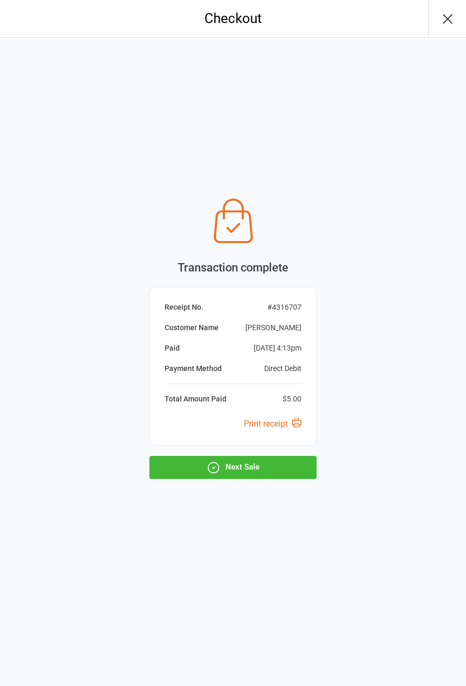
click at [240, 469] on button "Next Sale" at bounding box center [232, 467] width 167 height 23
